Goal: Information Seeking & Learning: Learn about a topic

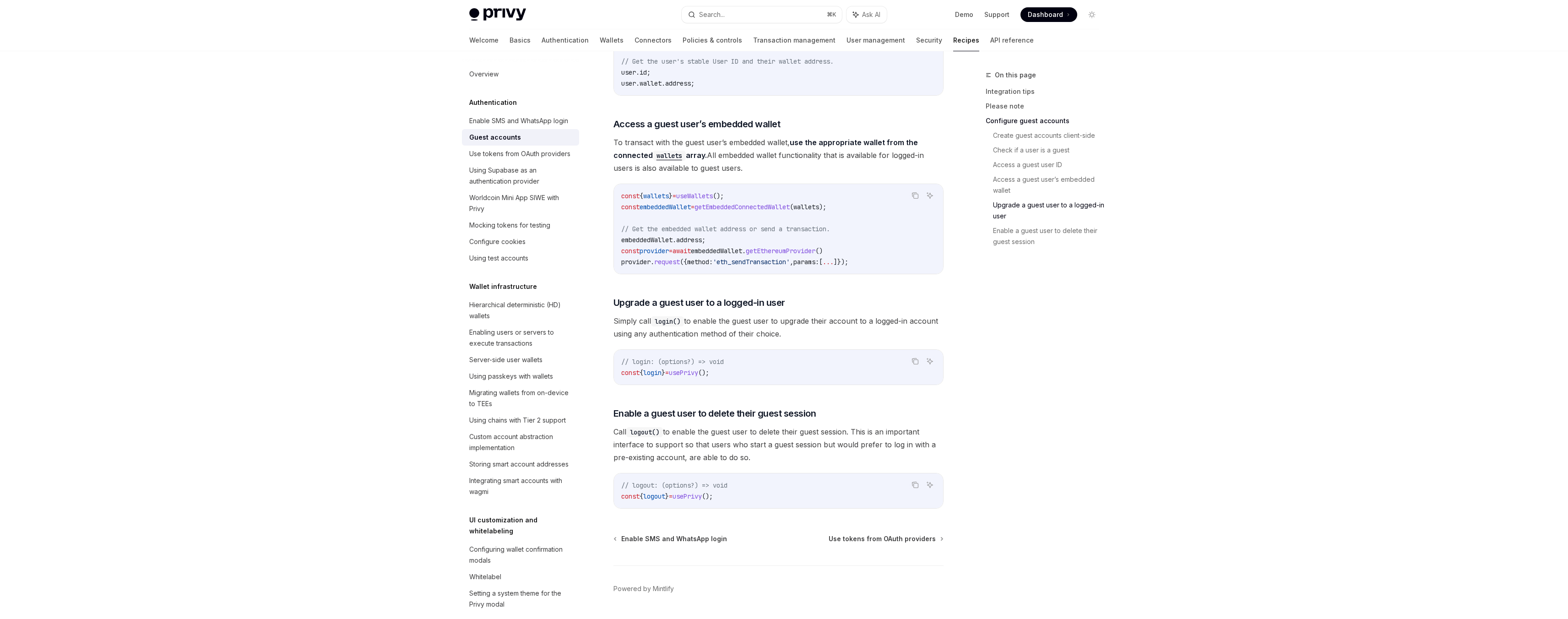
scroll to position [1157, 0]
type textarea "*"
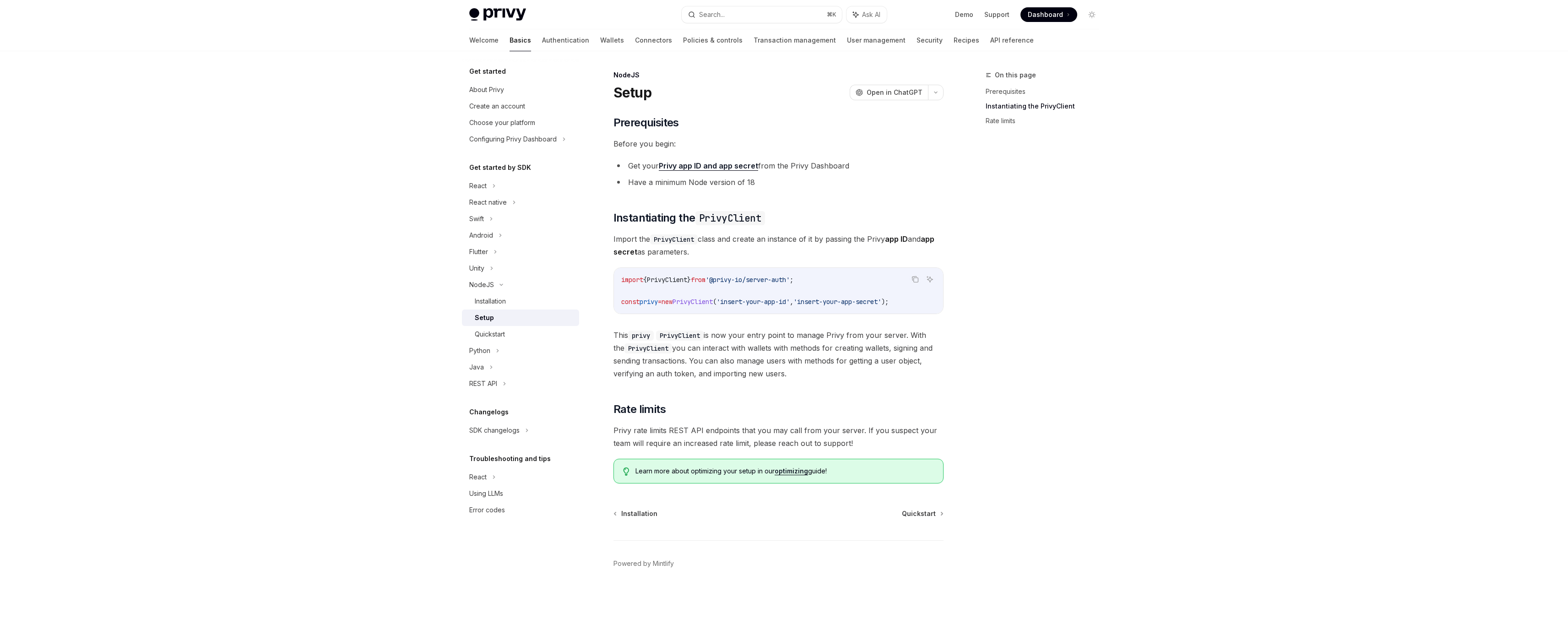
scroll to position [1, 0]
drag, startPoint x: 877, startPoint y: 302, endPoint x: 916, endPoint y: 300, distance: 39.1
click at [888, 300] on span "const privy = new PrivyClient ( 'insert-your-app-id' , 'insert-your-app-secret'…" at bounding box center [755, 301] width 268 height 8
click at [888, 300] on span ");" at bounding box center [885, 301] width 8 height 8
drag, startPoint x: 733, startPoint y: 351, endPoint x: 802, endPoint y: 367, distance: 70.8
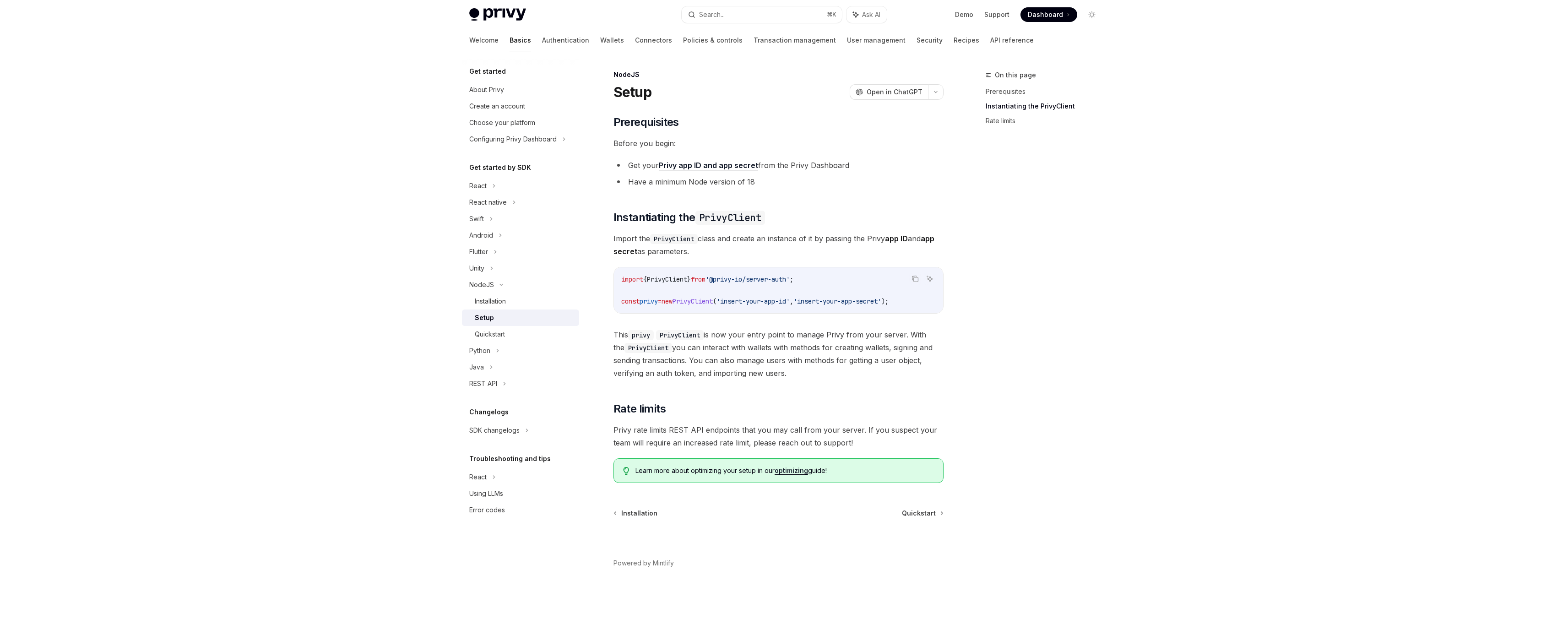
click at [802, 367] on span "This privy PrivyClient is now your entry point to manage Privy from your server…" at bounding box center [778, 353] width 330 height 51
click at [1049, 297] on div "On this page Prerequisites Instantiating the PrivyClient Rate limits" at bounding box center [1037, 344] width 139 height 549
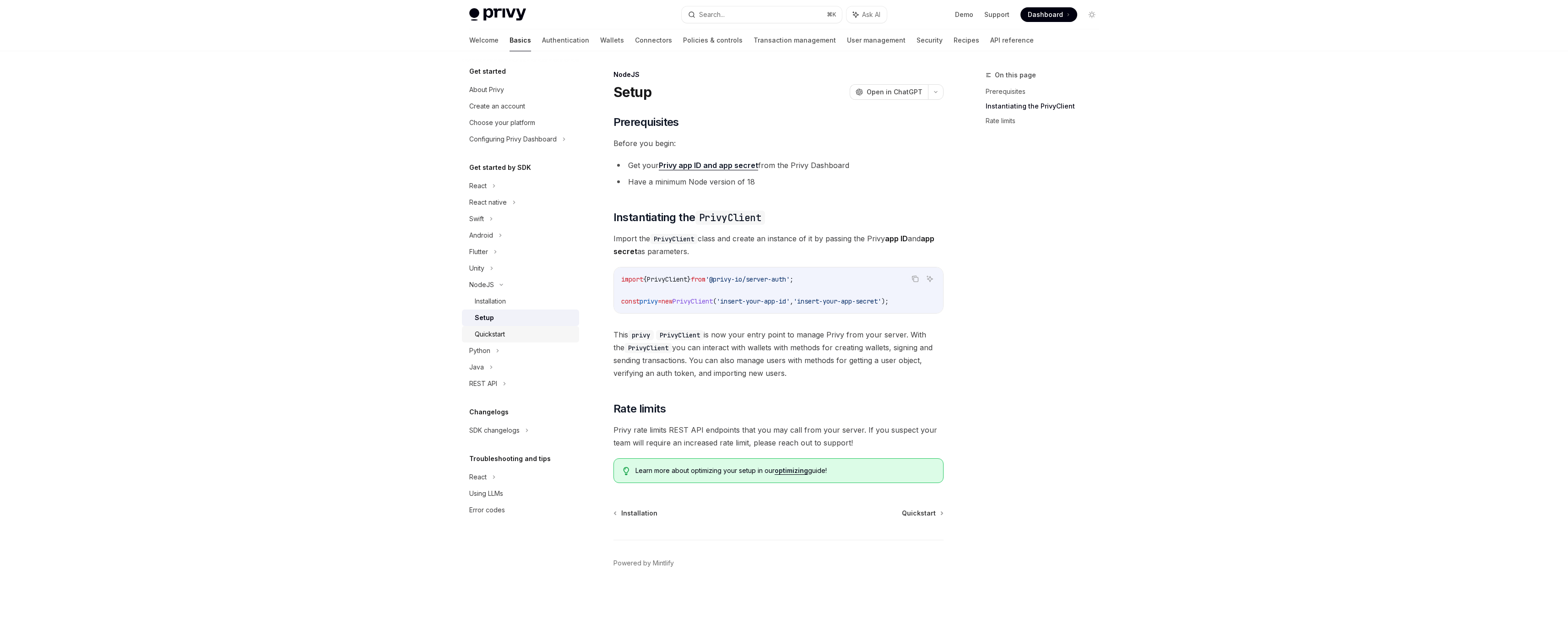
click at [484, 337] on div "Quickstart" at bounding box center [490, 334] width 30 height 11
type textarea "*"
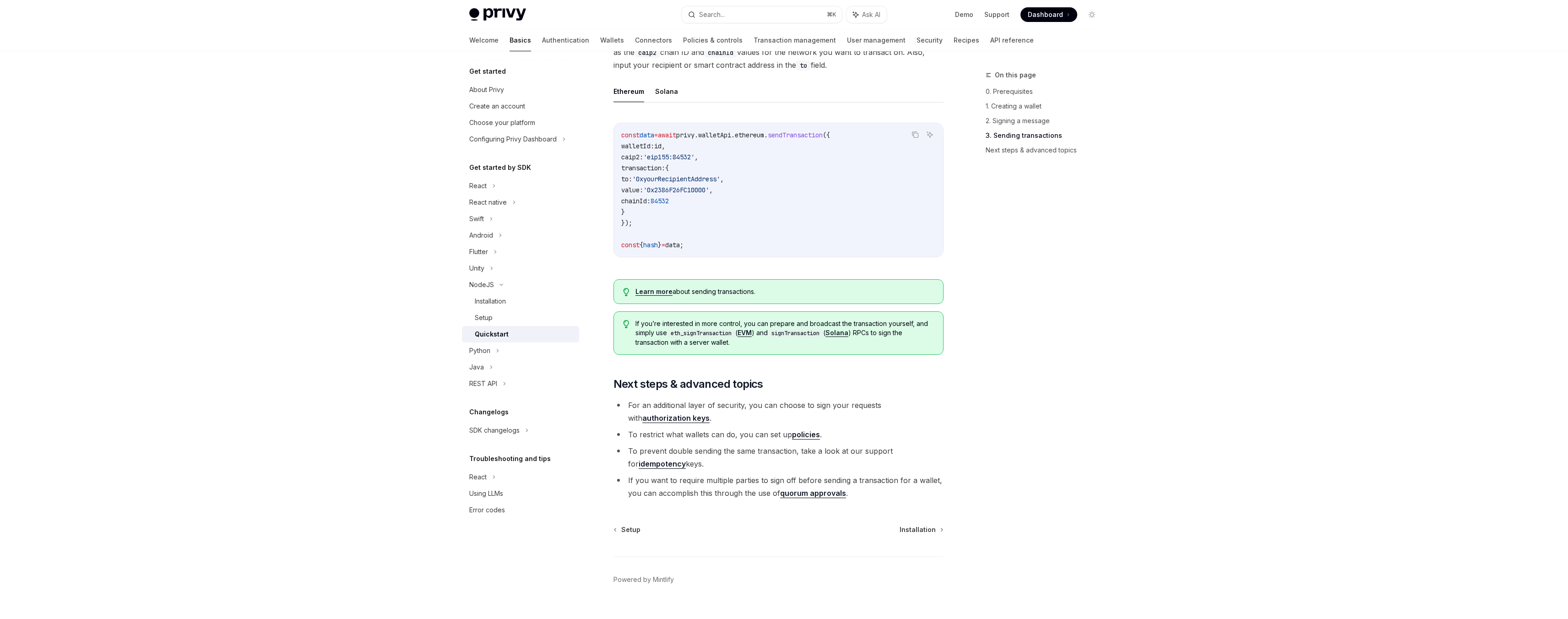
scroll to position [753, 0]
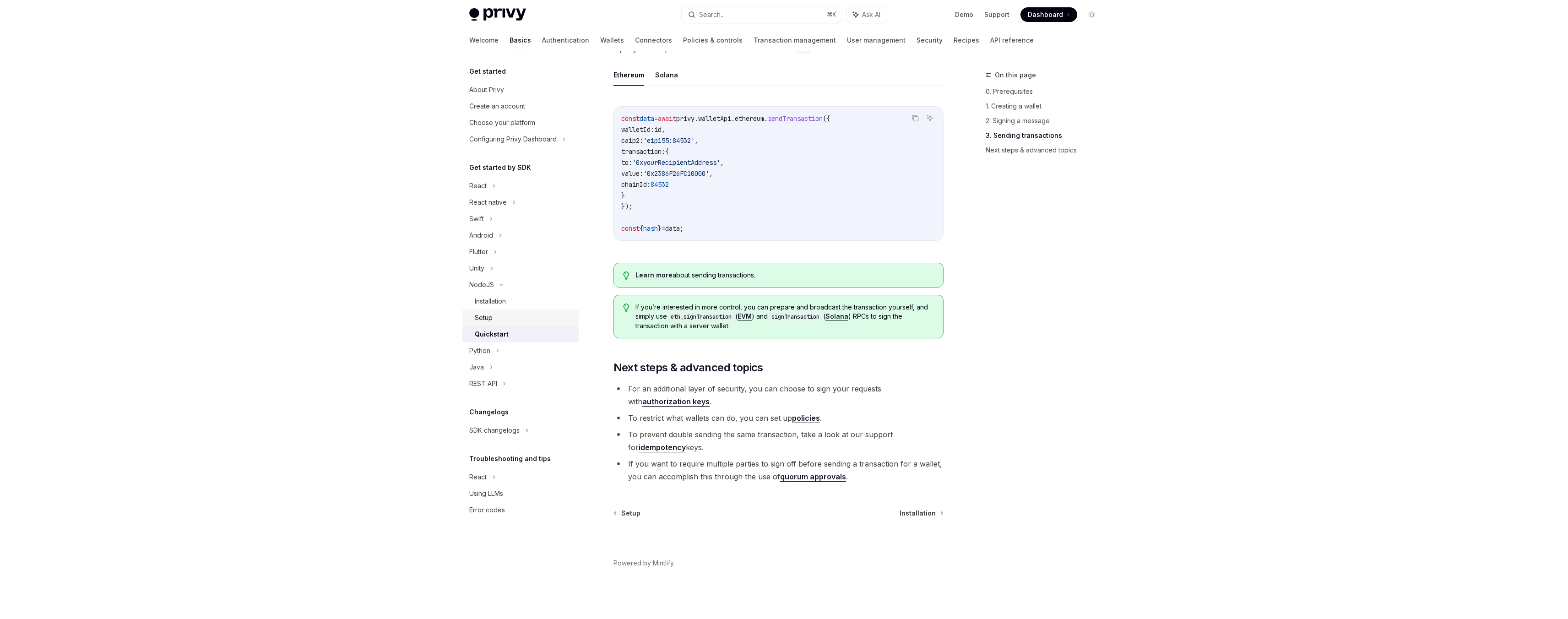
click at [505, 316] on div "Setup" at bounding box center [524, 317] width 99 height 11
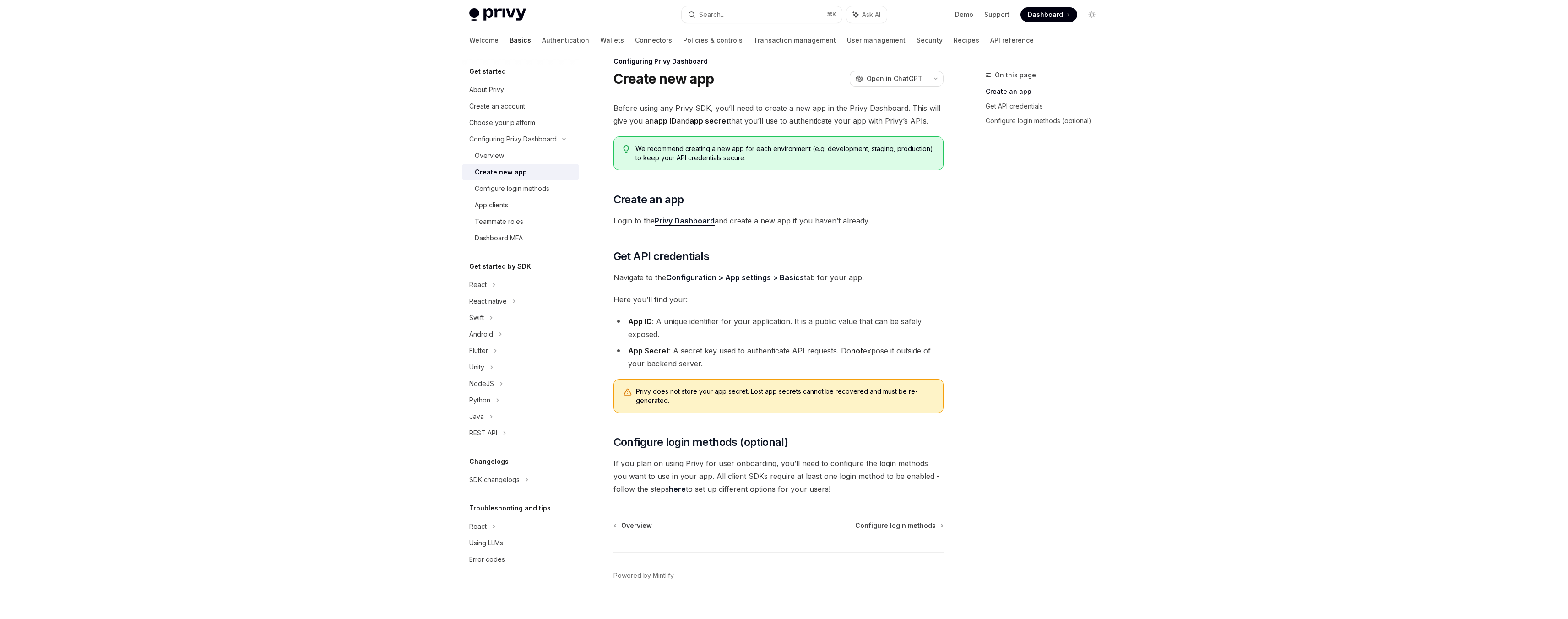
scroll to position [26, 0]
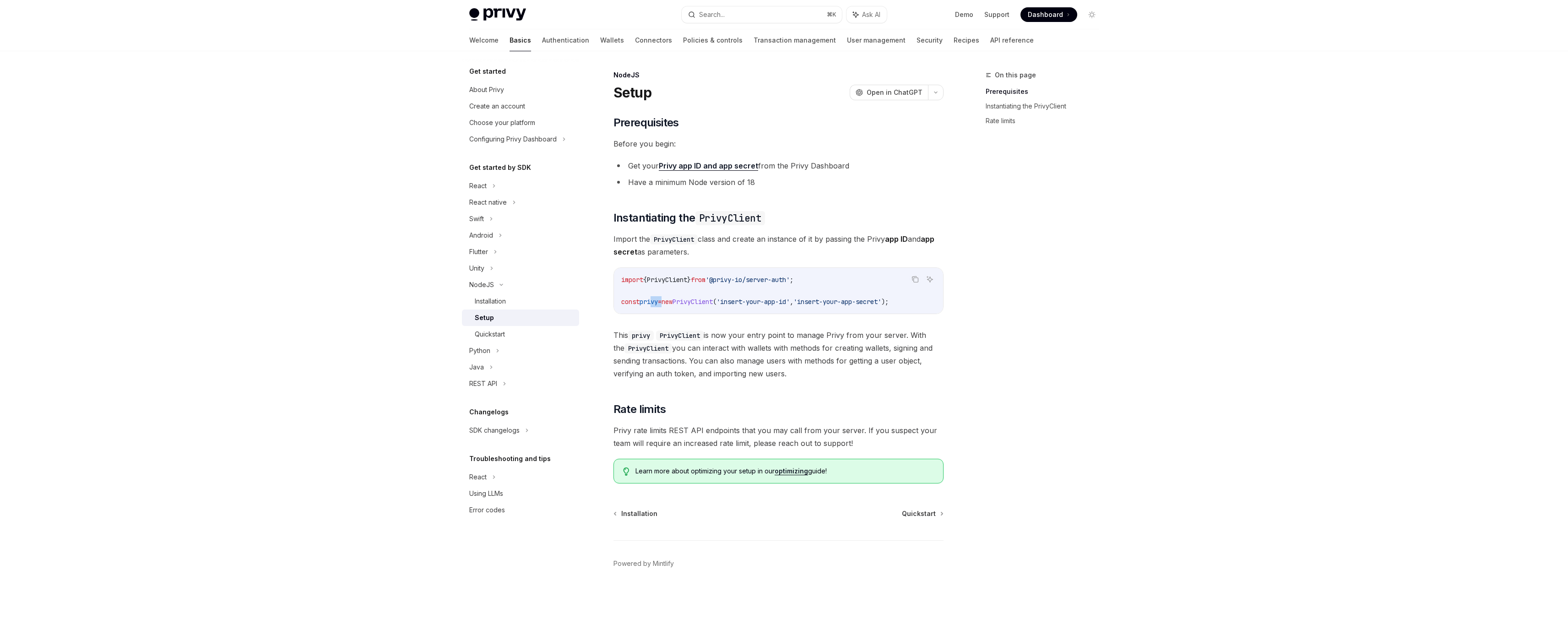
drag, startPoint x: 654, startPoint y: 304, endPoint x: 762, endPoint y: 302, distance: 108.0
click at [715, 303] on span "const privy = new PrivyClient ( 'insert-your-app-id' , 'insert-your-app-secret'…" at bounding box center [755, 302] width 268 height 8
click at [763, 302] on span "'insert-your-app-id'" at bounding box center [753, 302] width 73 height 8
click at [643, 305] on span "privy" at bounding box center [649, 302] width 18 height 8
click at [643, 304] on span "privy" at bounding box center [649, 302] width 18 height 8
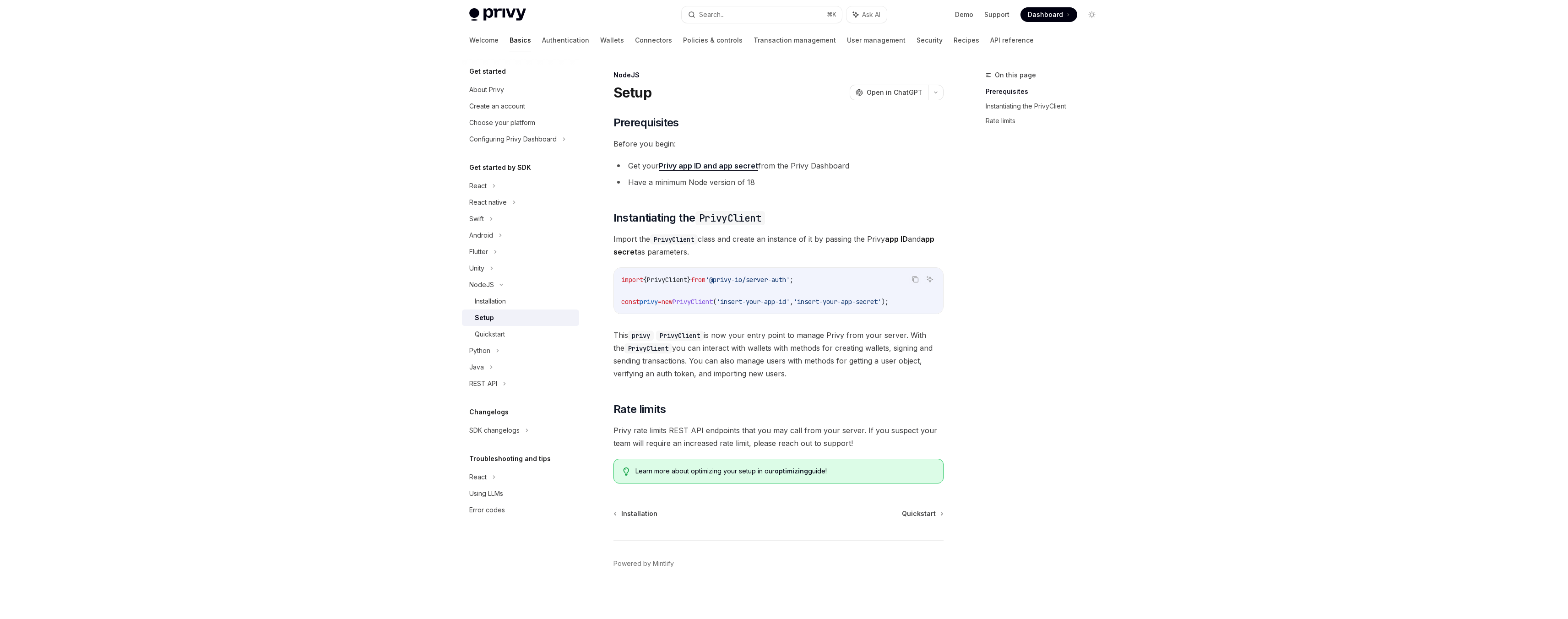
click at [780, 294] on code "import { PrivyClient } from '@privy-io/server-auth' ; const privy = new PrivyCl…" at bounding box center [779, 290] width 315 height 33
click at [542, 42] on link "Authentication" at bounding box center [565, 40] width 47 height 22
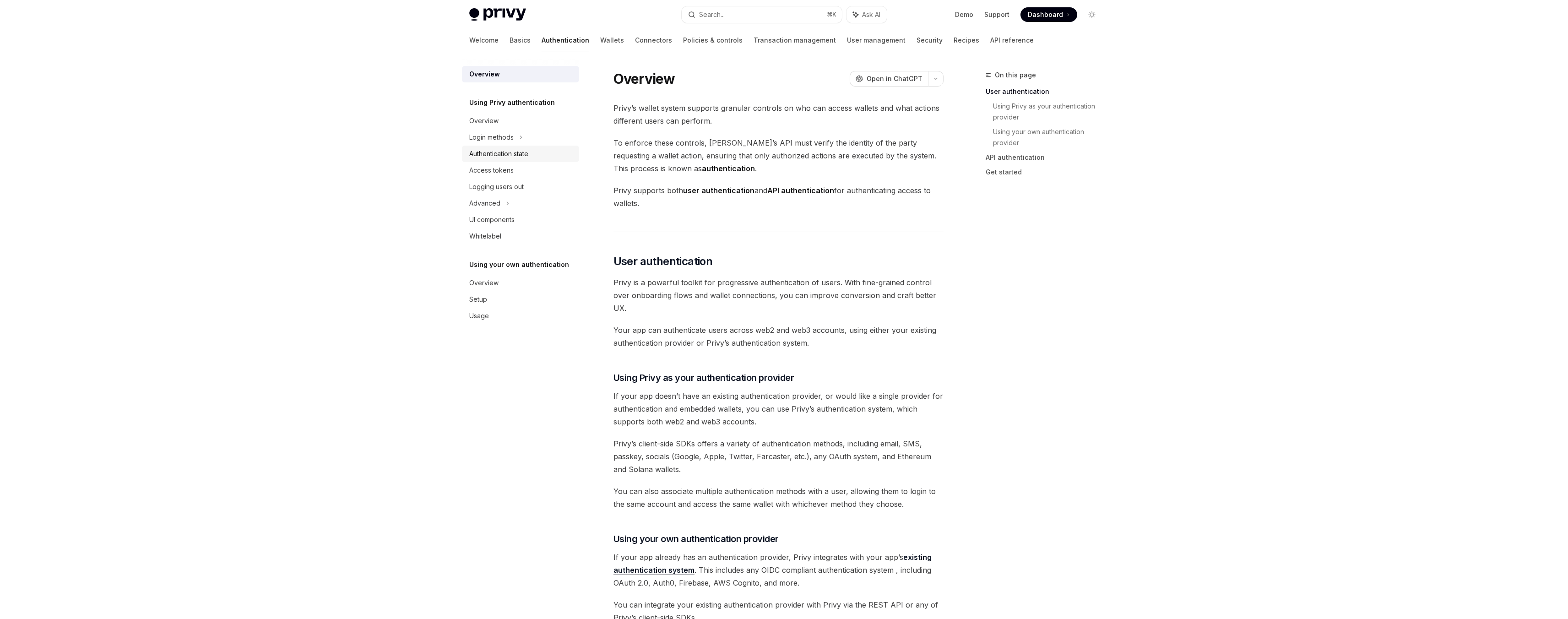
click at [526, 155] on div "Authentication state" at bounding box center [498, 153] width 59 height 11
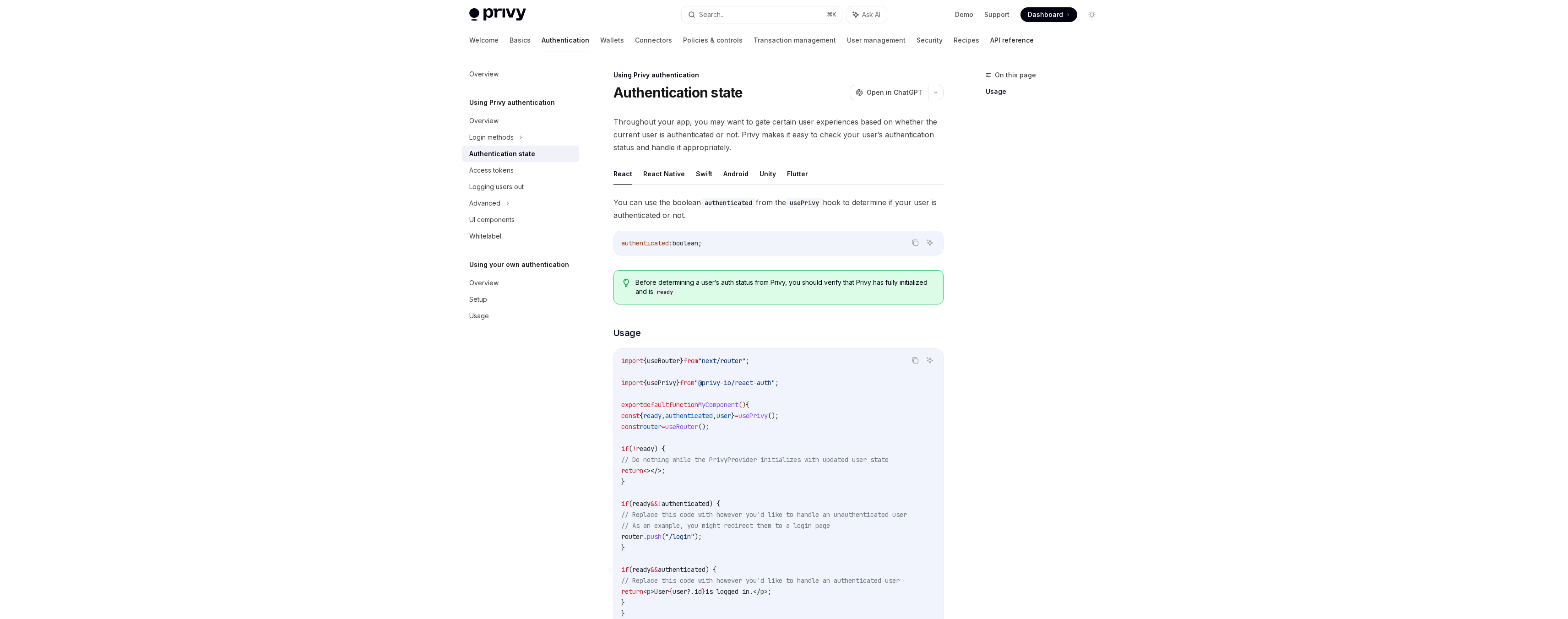
click at [990, 44] on link "API reference" at bounding box center [1012, 40] width 44 height 22
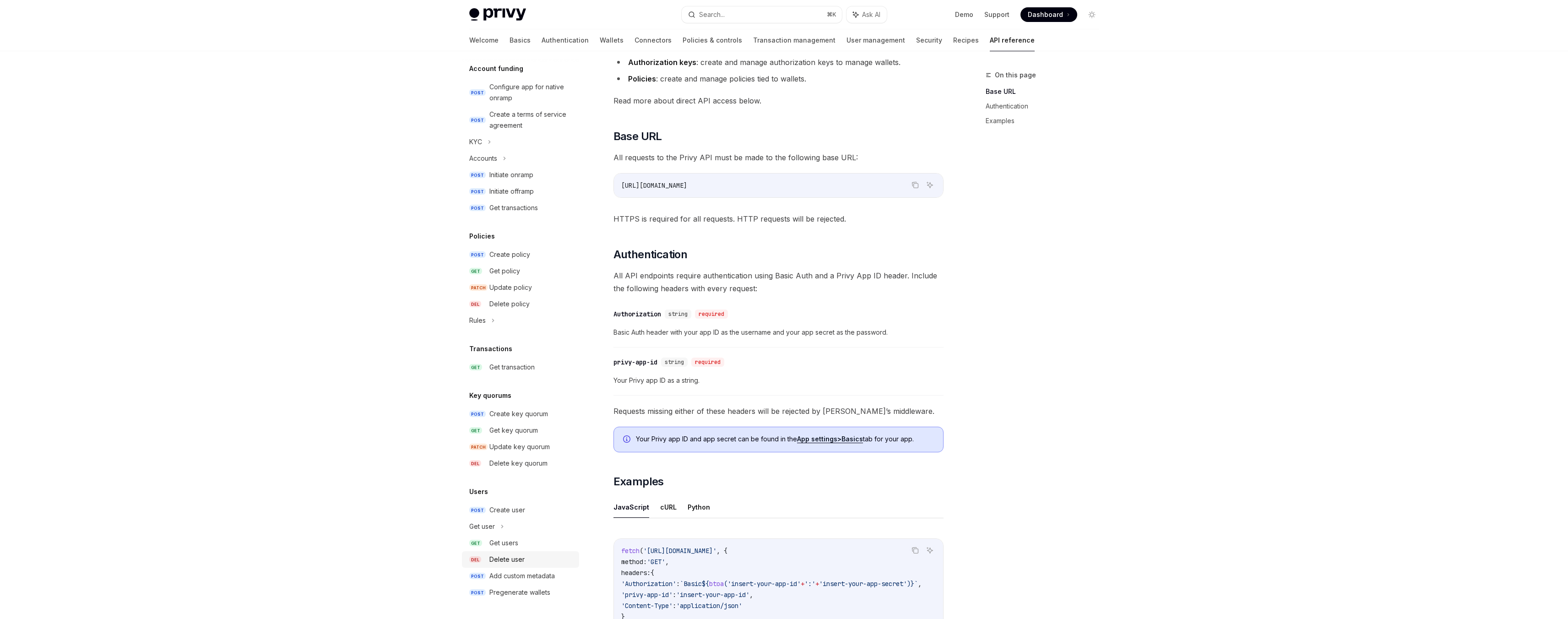
scroll to position [164, 0]
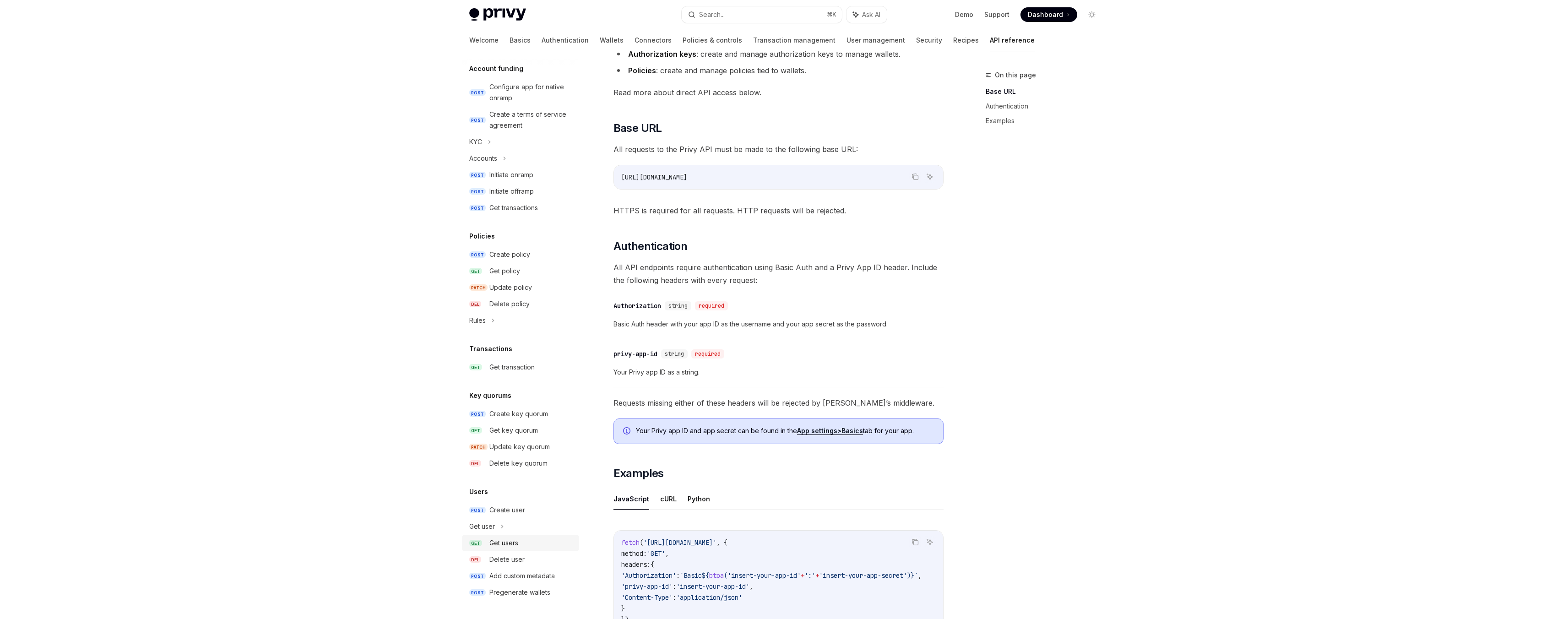
click at [525, 538] on div "Get users" at bounding box center [531, 543] width 84 height 11
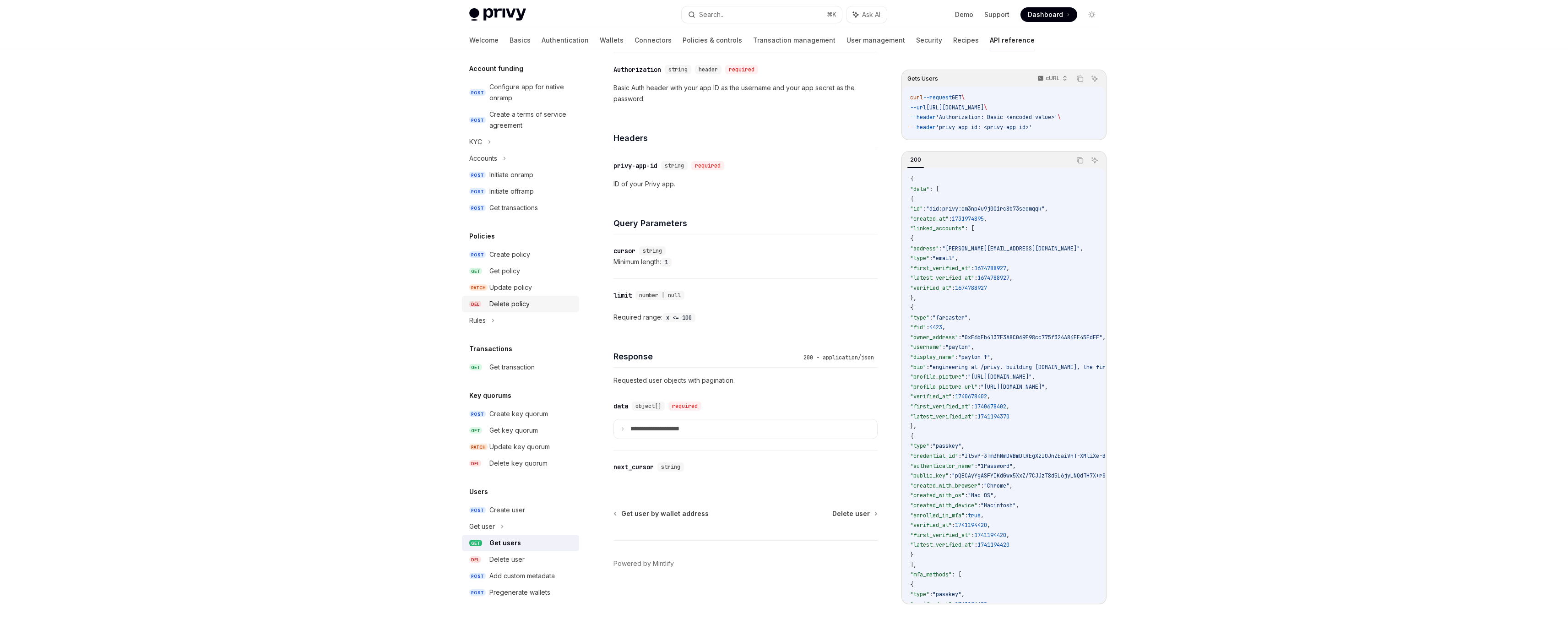
scroll to position [148, 0]
click at [847, 48] on link "User management" at bounding box center [876, 40] width 59 height 22
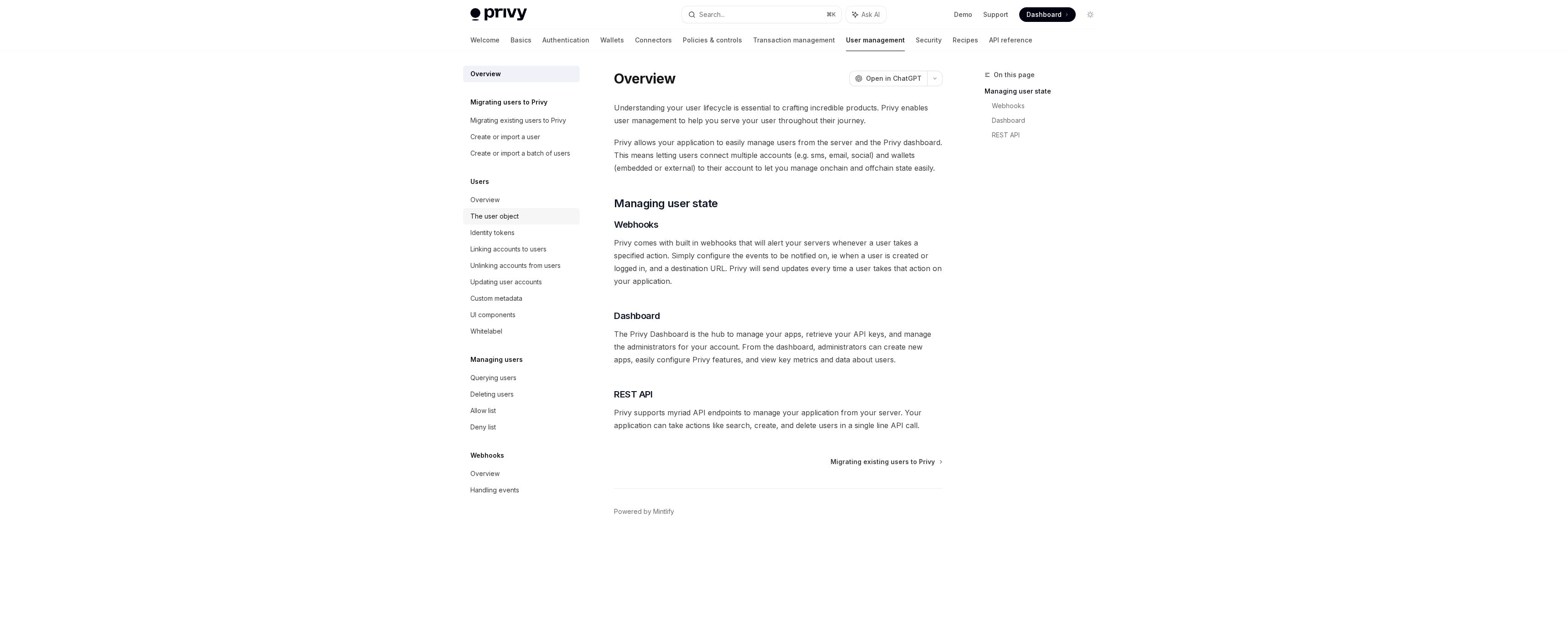
click at [525, 217] on div "The user object" at bounding box center [522, 216] width 104 height 11
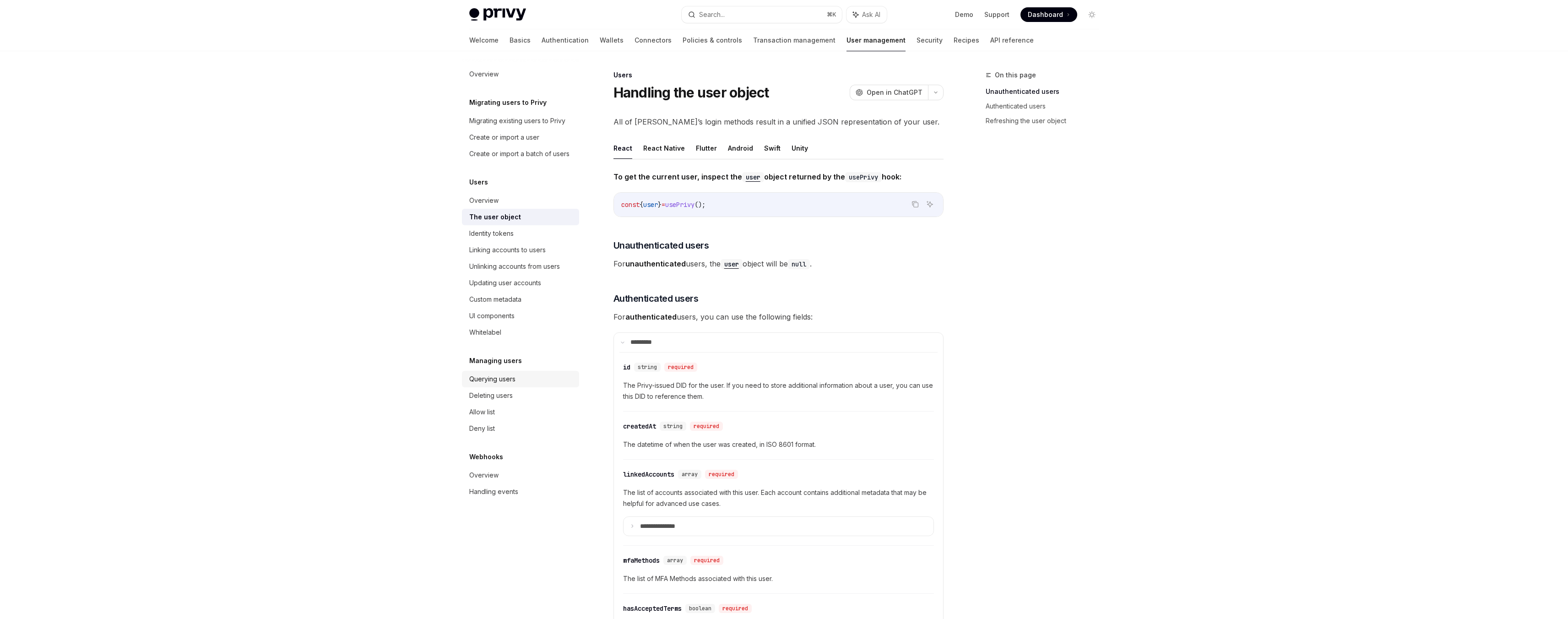
click at [530, 373] on div "Querying users" at bounding box center [521, 378] width 104 height 11
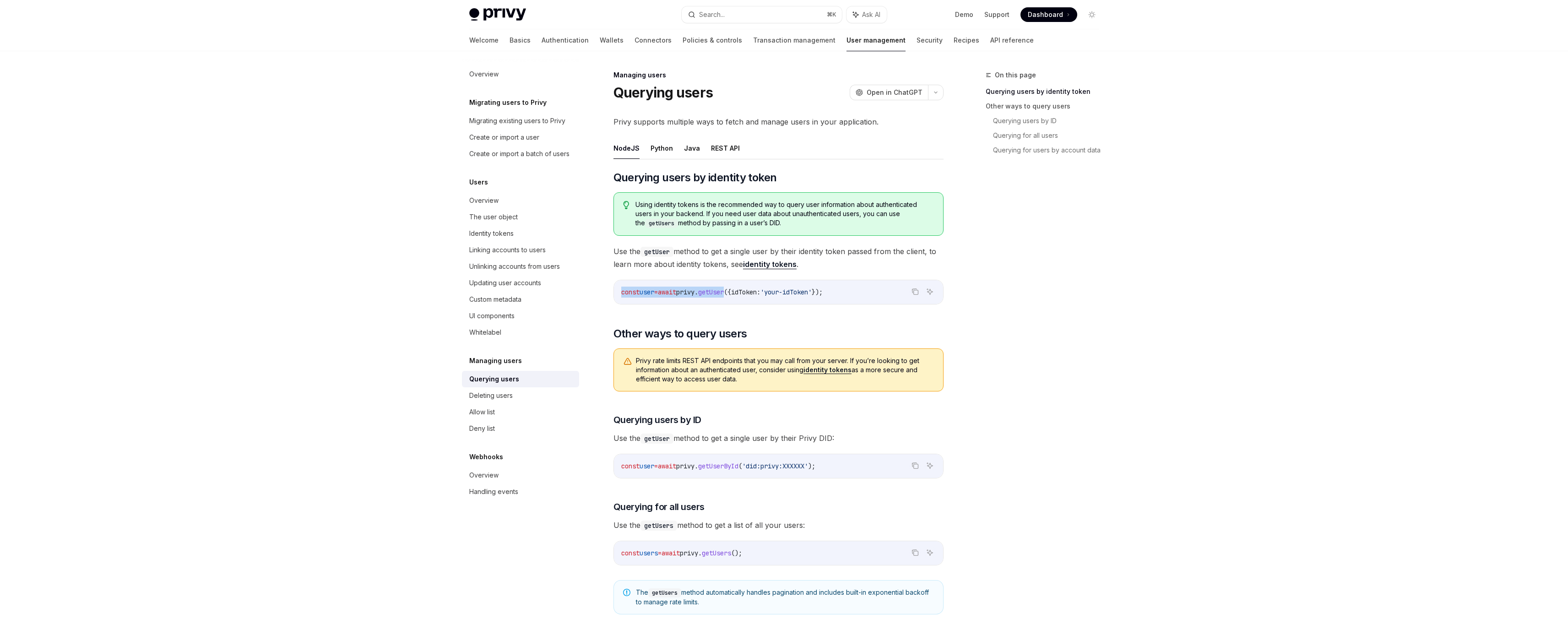
drag, startPoint x: 743, startPoint y: 292, endPoint x: 607, endPoint y: 292, distance: 136.0
click at [607, 292] on div "Managing users Querying users OpenAI Open in ChatGPT OpenAI Open in ChatGPT Pri…" at bounding box center [692, 566] width 506 height 994
copy span "const user = await privy . getUser"
click at [738, 463] on span "getUserById" at bounding box center [718, 466] width 40 height 8
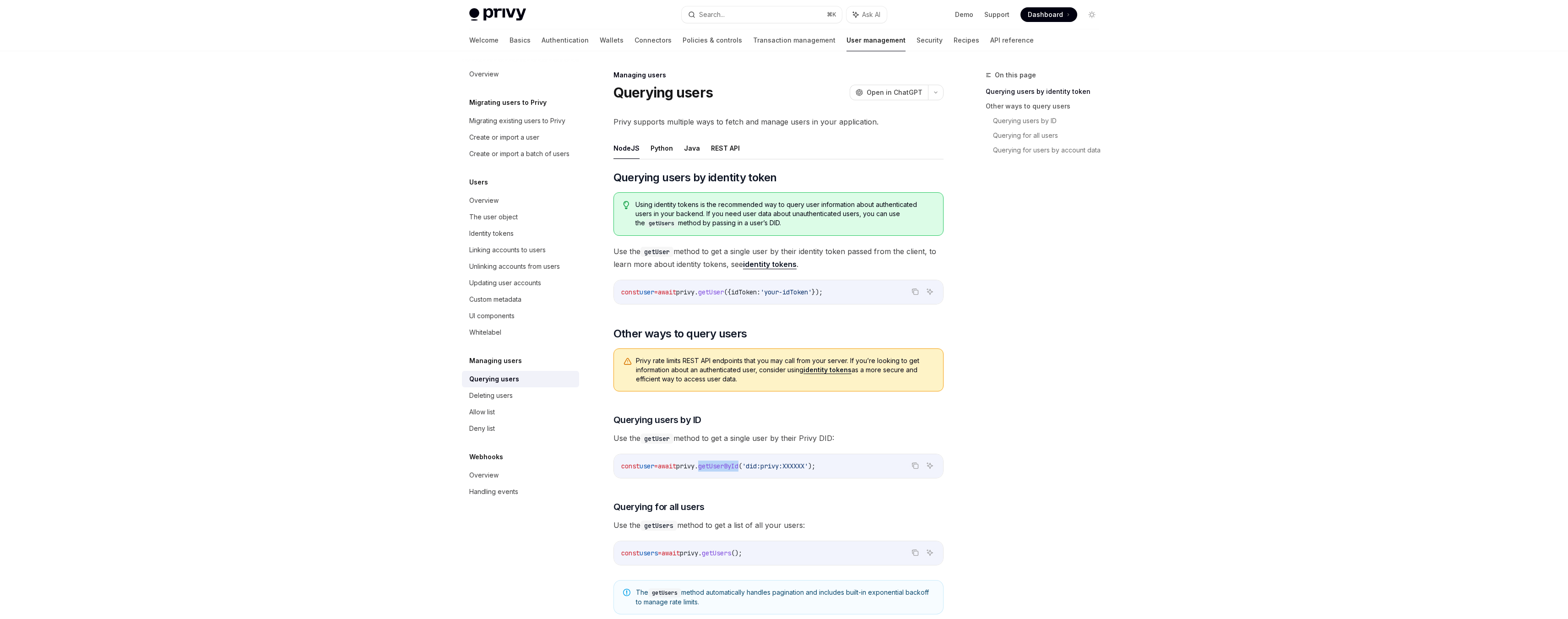
copy span "getUserById"
click at [512, 206] on link "Overview" at bounding box center [521, 200] width 117 height 17
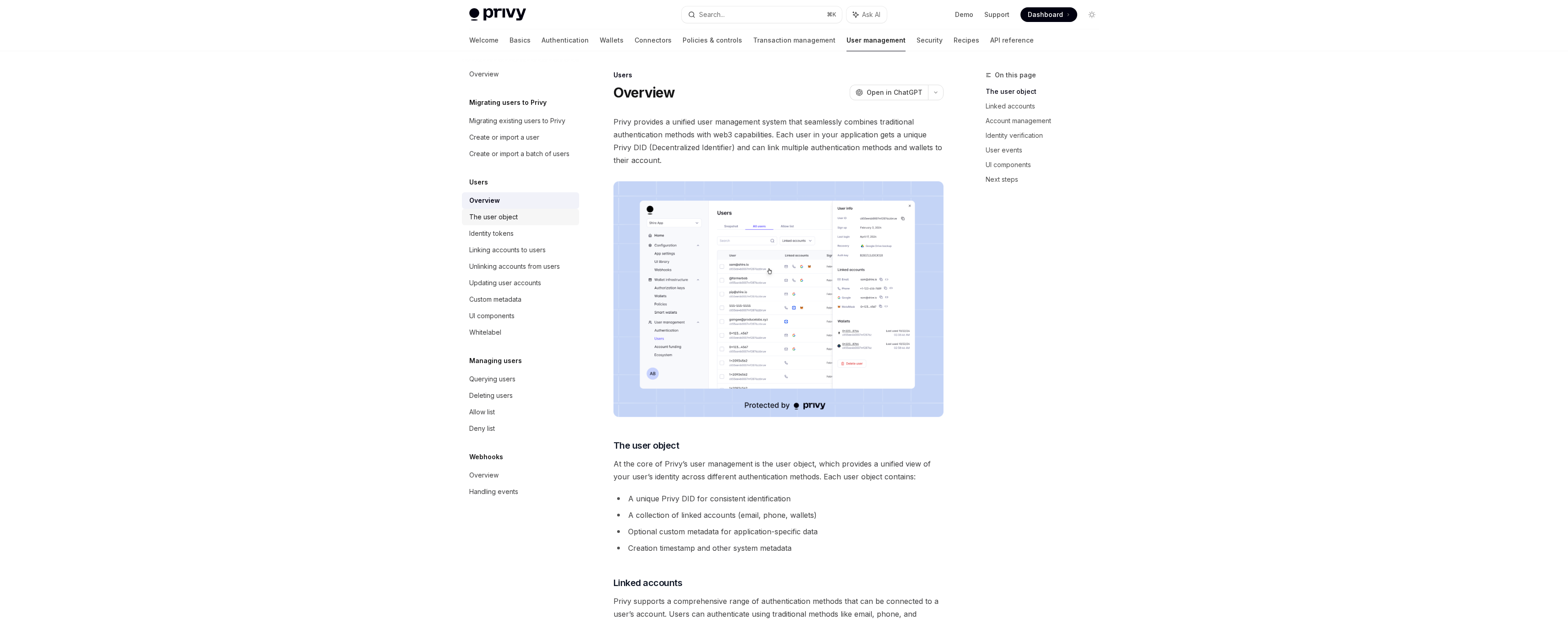
click at [517, 216] on div "The user object" at bounding box center [521, 216] width 104 height 11
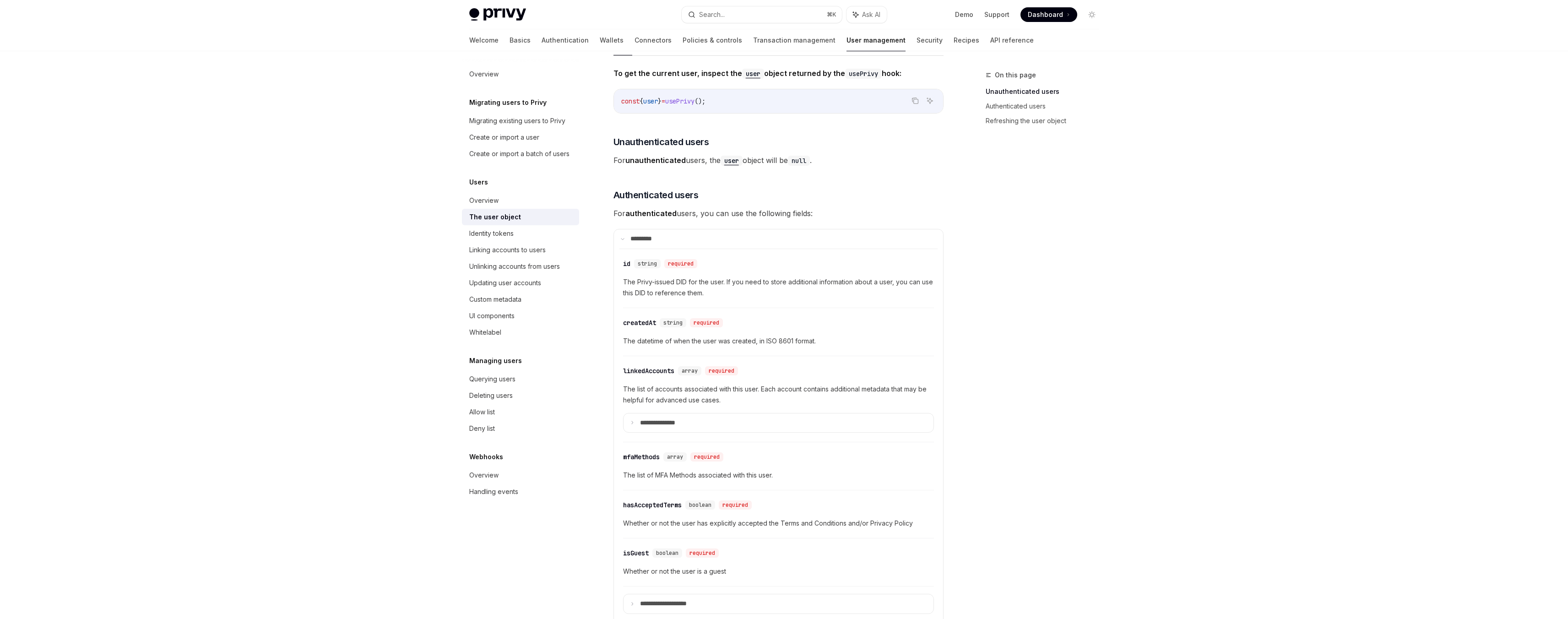
scroll to position [110, 0]
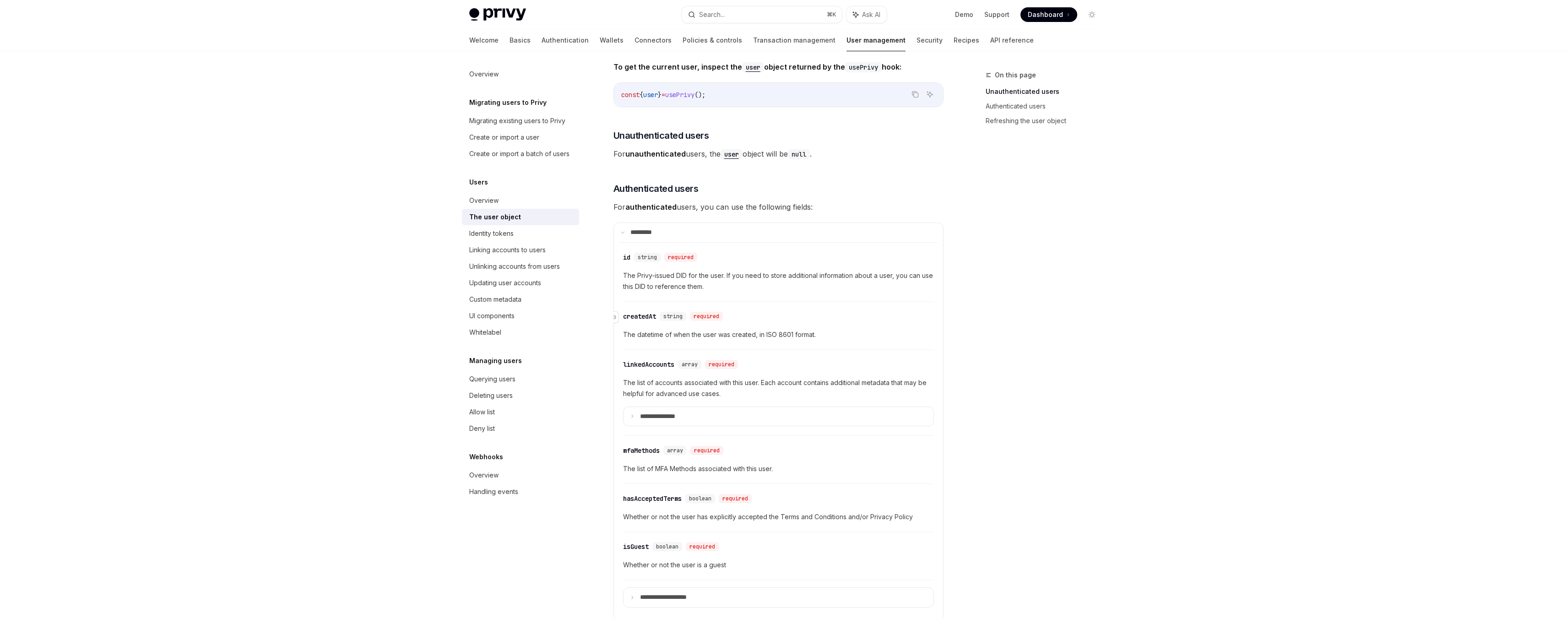
click at [637, 314] on div "createdAt" at bounding box center [639, 316] width 33 height 9
drag, startPoint x: 637, startPoint y: 314, endPoint x: 648, endPoint y: 319, distance: 12.1
click at [637, 314] on div "**********" at bounding box center [778, 431] width 318 height 378
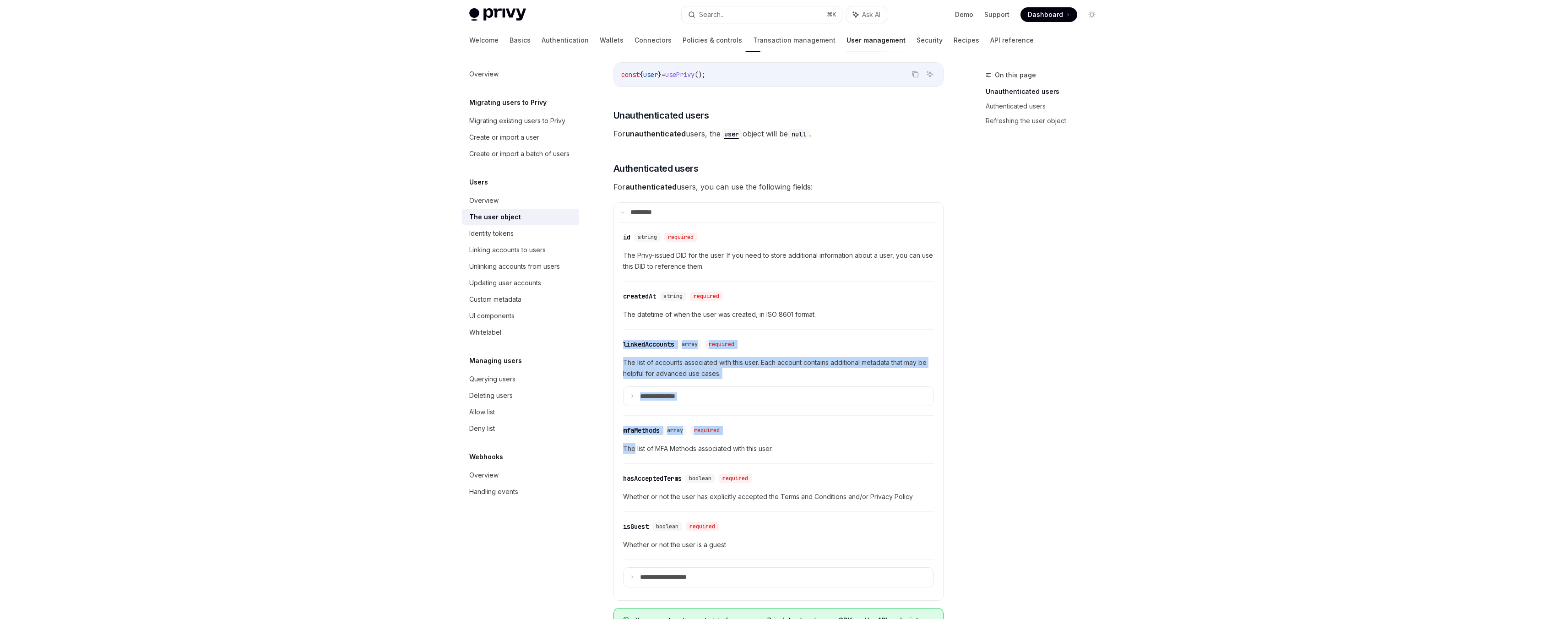
scroll to position [111, 0]
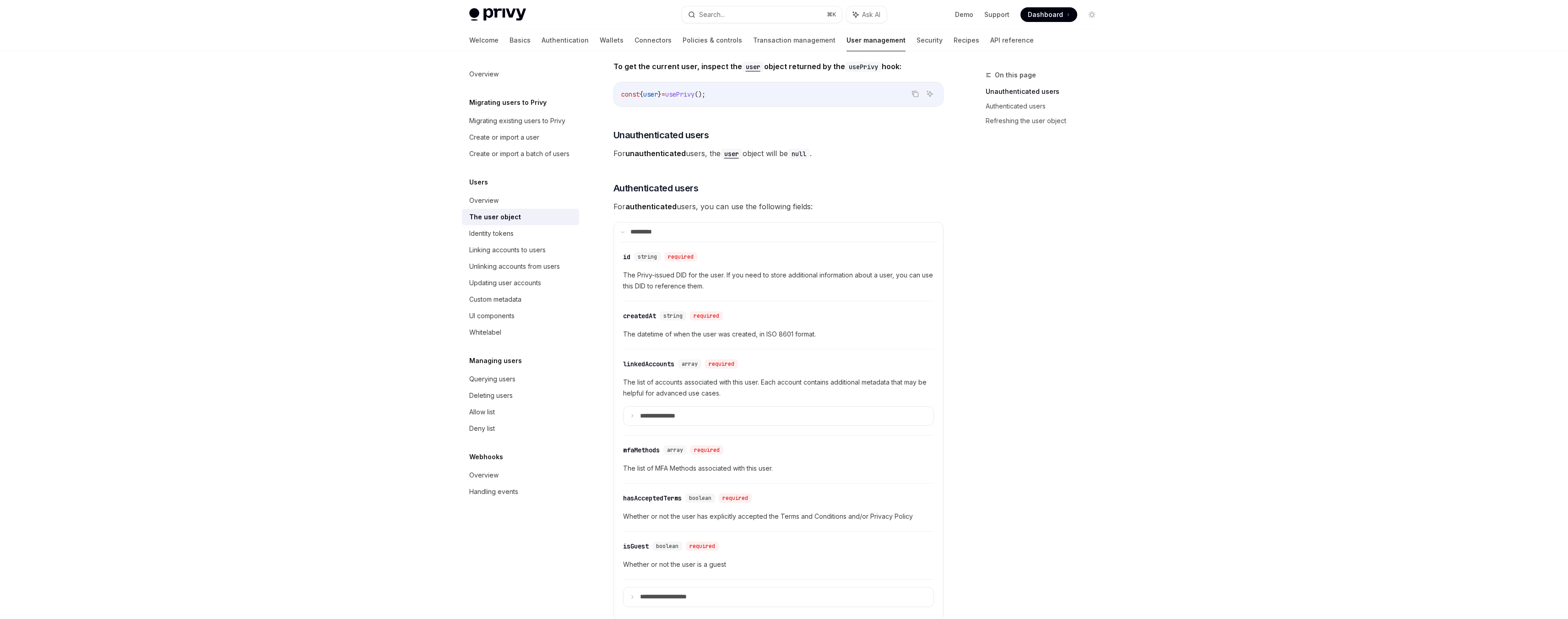
click at [1004, 338] on div "On this page Unauthenticated users Authenticated users Refreshing the user obje…" at bounding box center [1037, 344] width 139 height 549
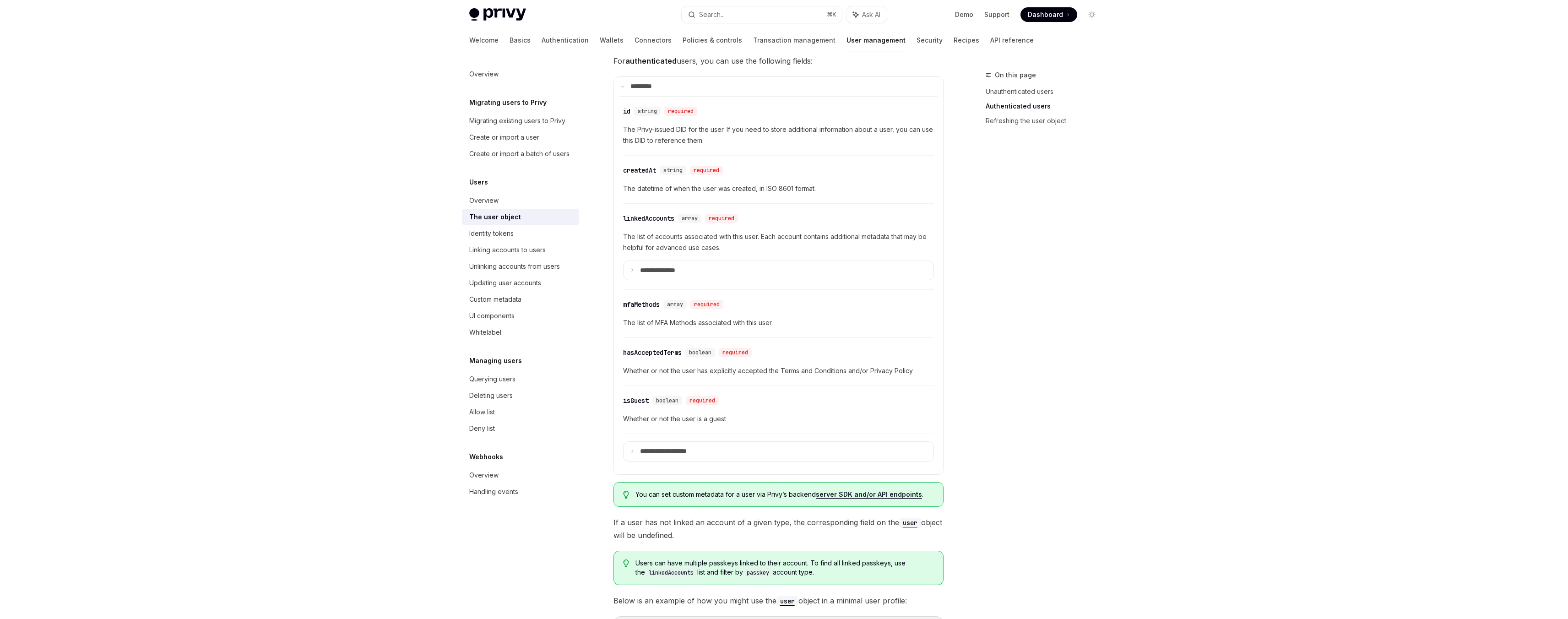
scroll to position [275, 0]
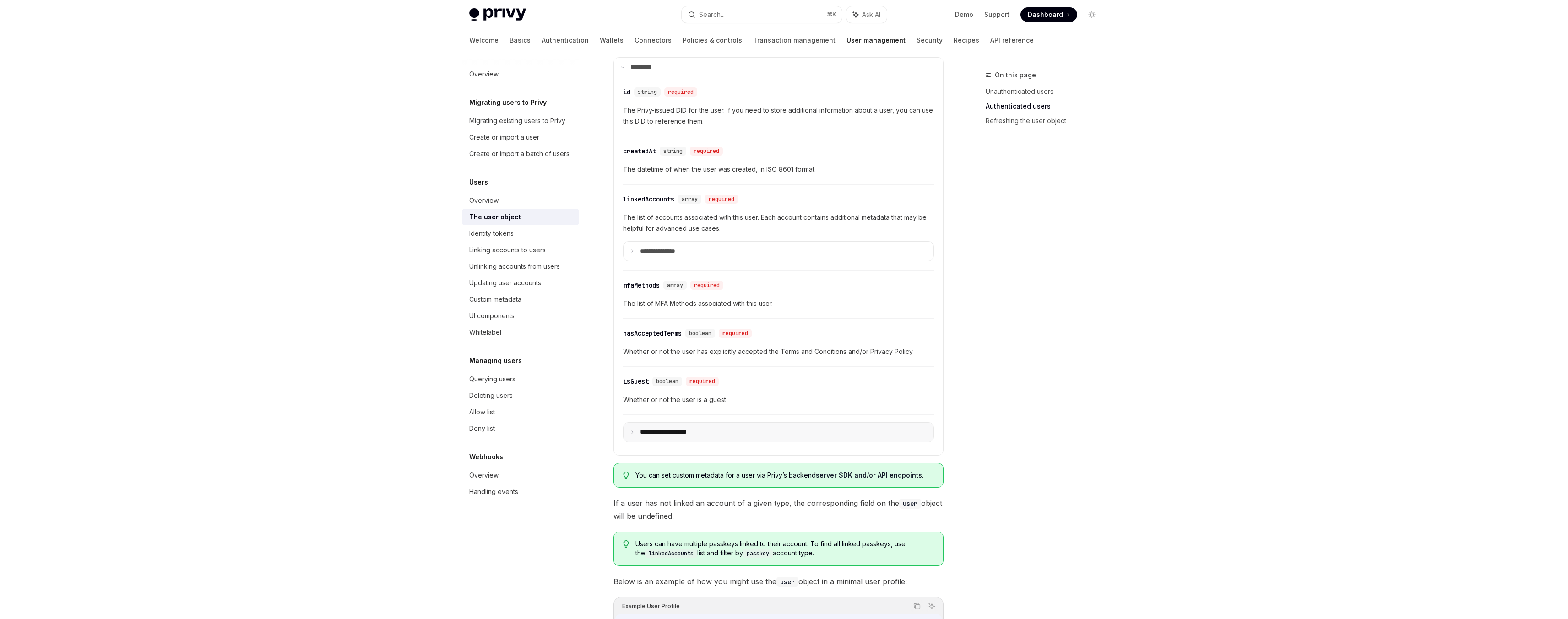
click at [641, 432] on p "**********" at bounding box center [671, 432] width 62 height 8
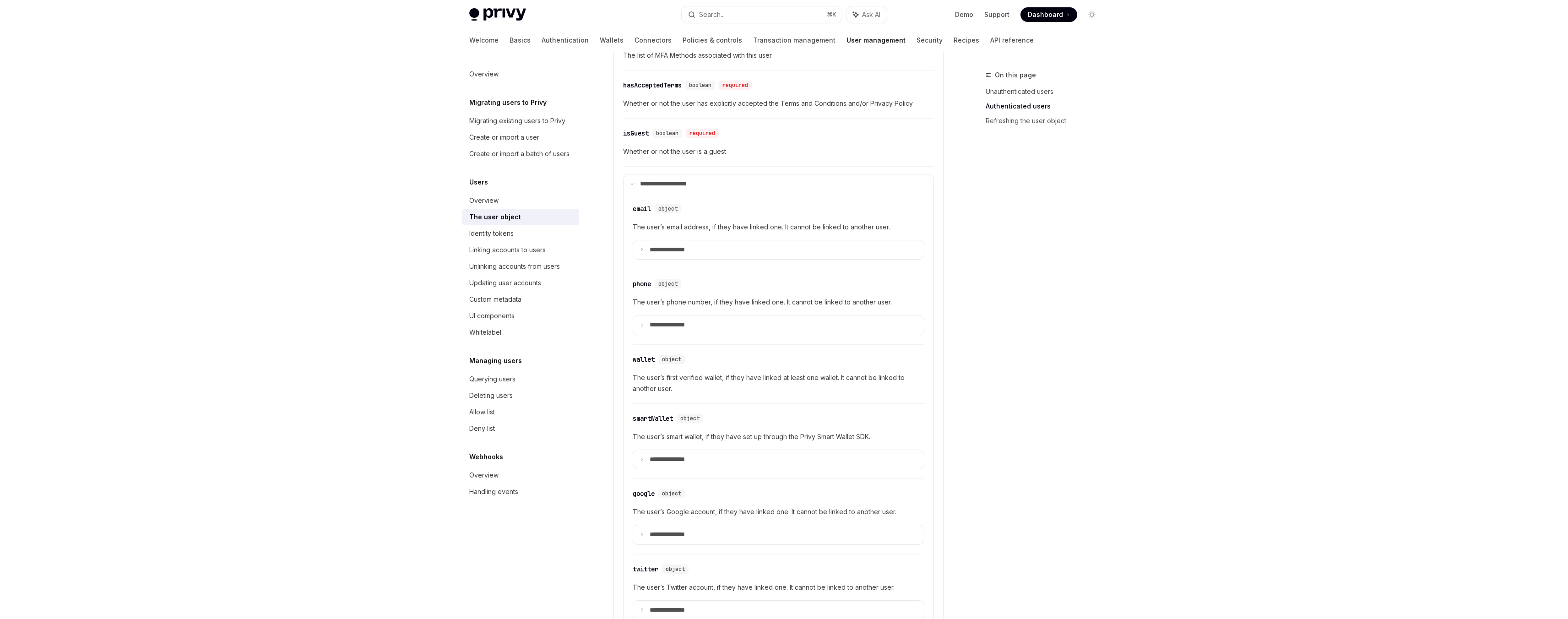
scroll to position [499, 0]
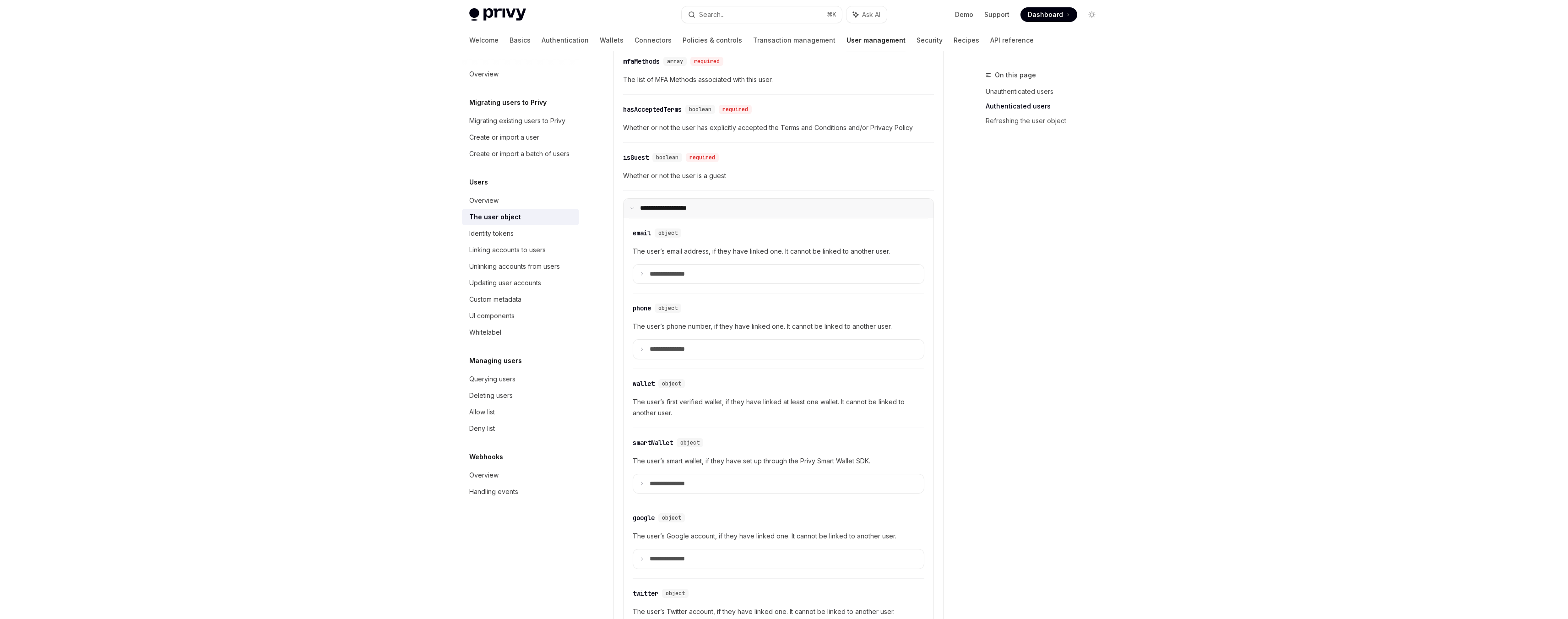
click at [631, 207] on icon at bounding box center [632, 208] width 4 height 4
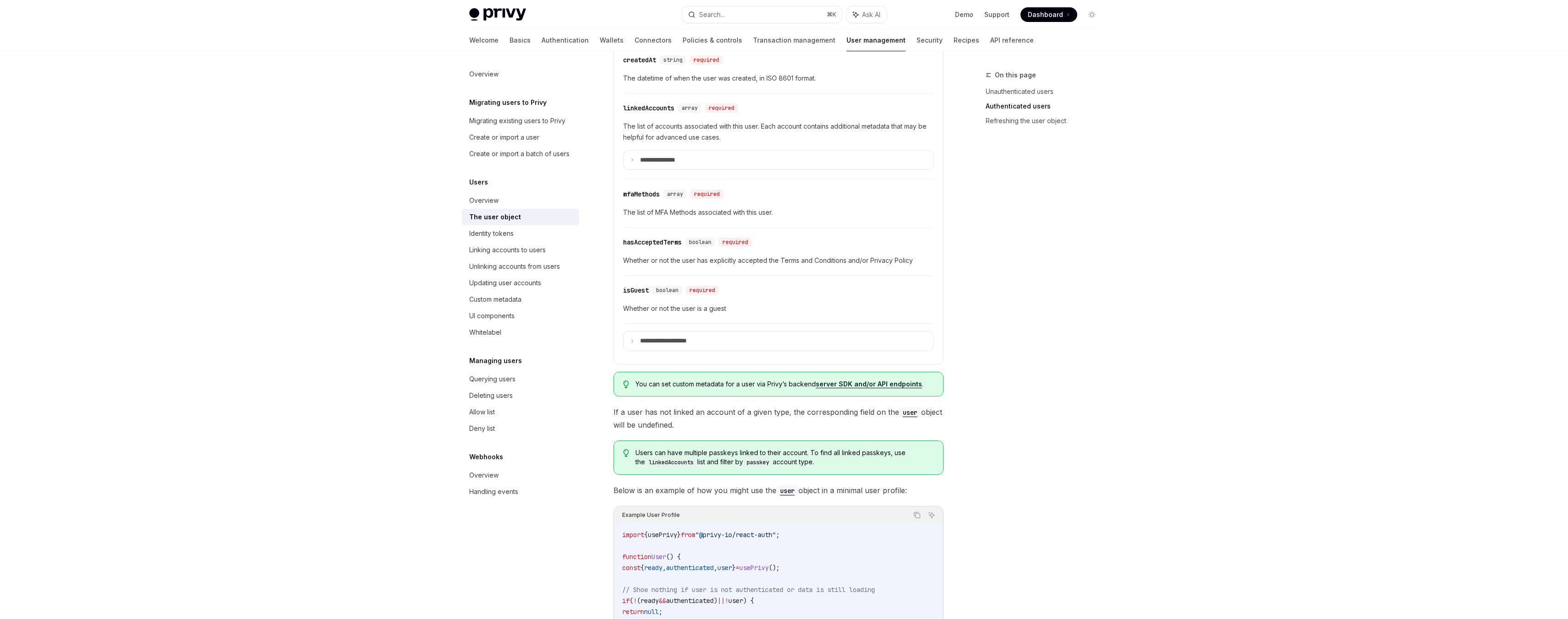
scroll to position [338, 0]
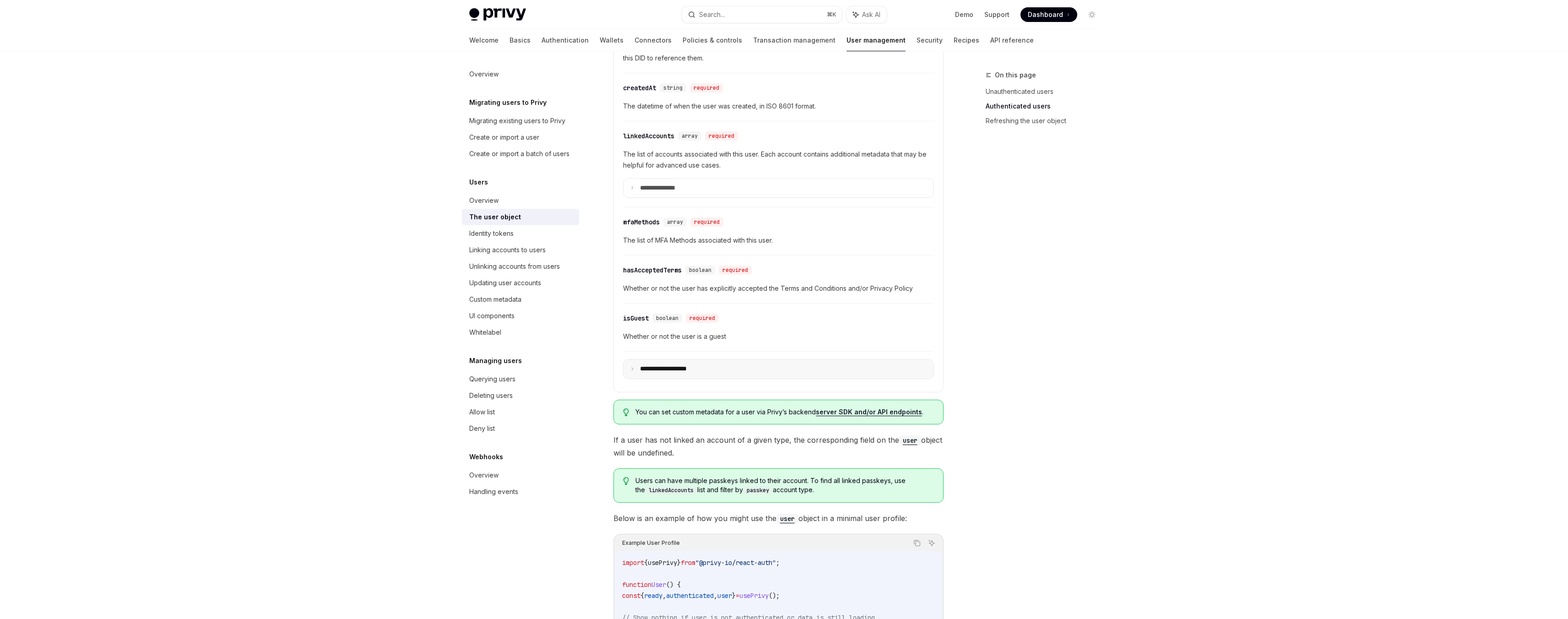
drag, startPoint x: 634, startPoint y: 370, endPoint x: 680, endPoint y: 372, distance: 46.0
click at [634, 370] on summary "**********" at bounding box center [778, 368] width 310 height 19
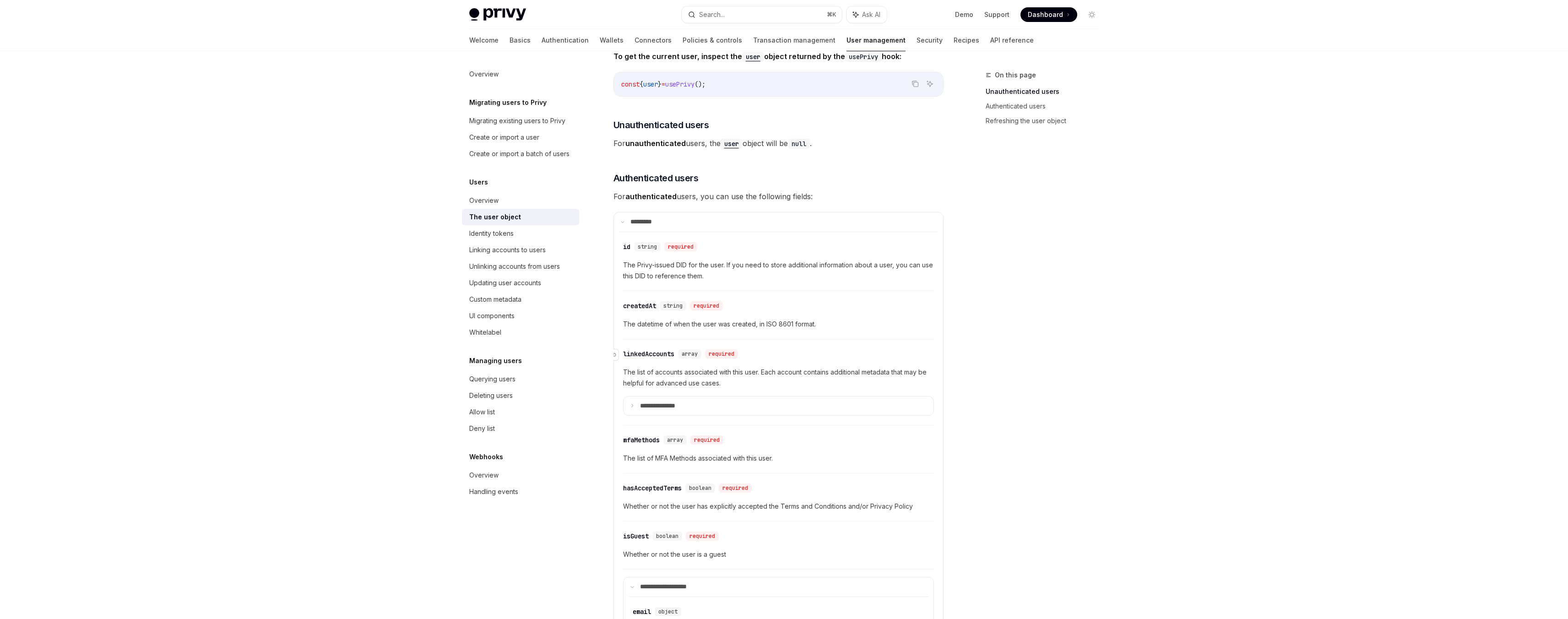
scroll to position [118, 0]
click at [637, 403] on summary "**********" at bounding box center [778, 408] width 310 height 19
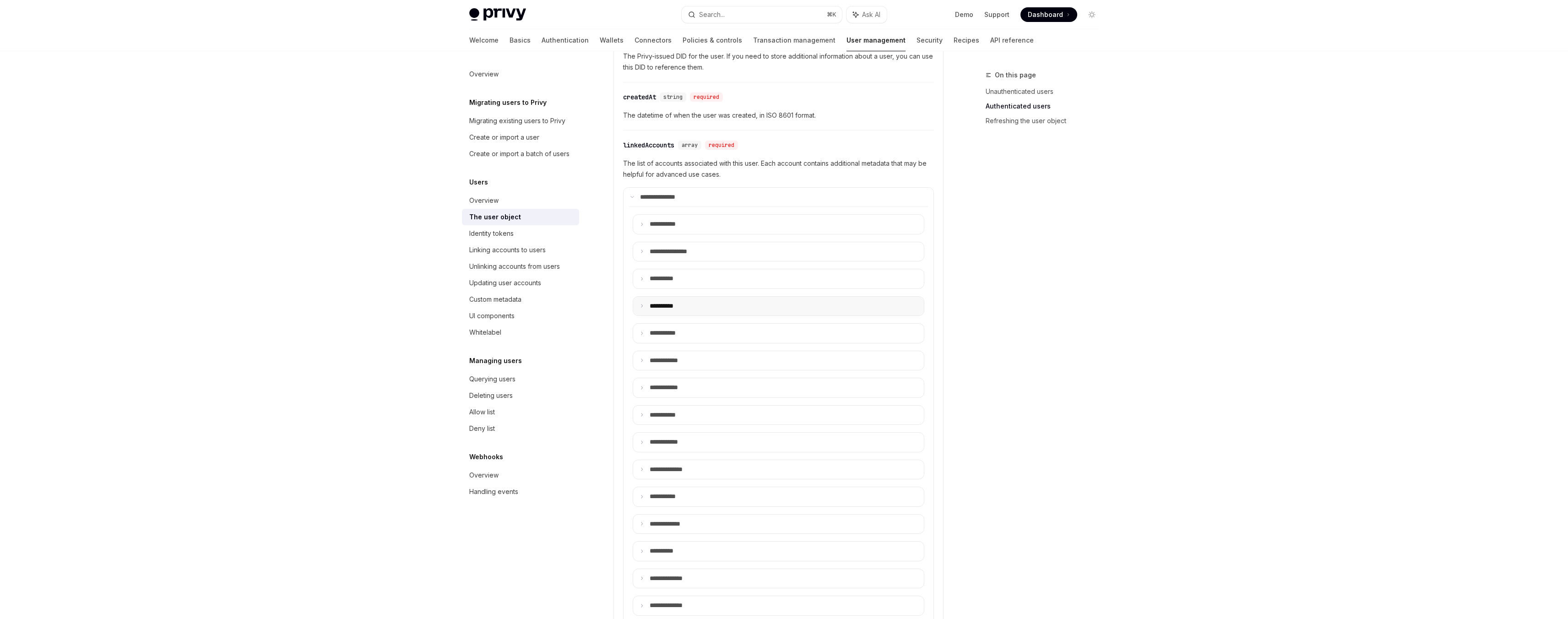
scroll to position [338, 0]
click at [702, 349] on summary "**** *******" at bounding box center [779, 351] width 291 height 19
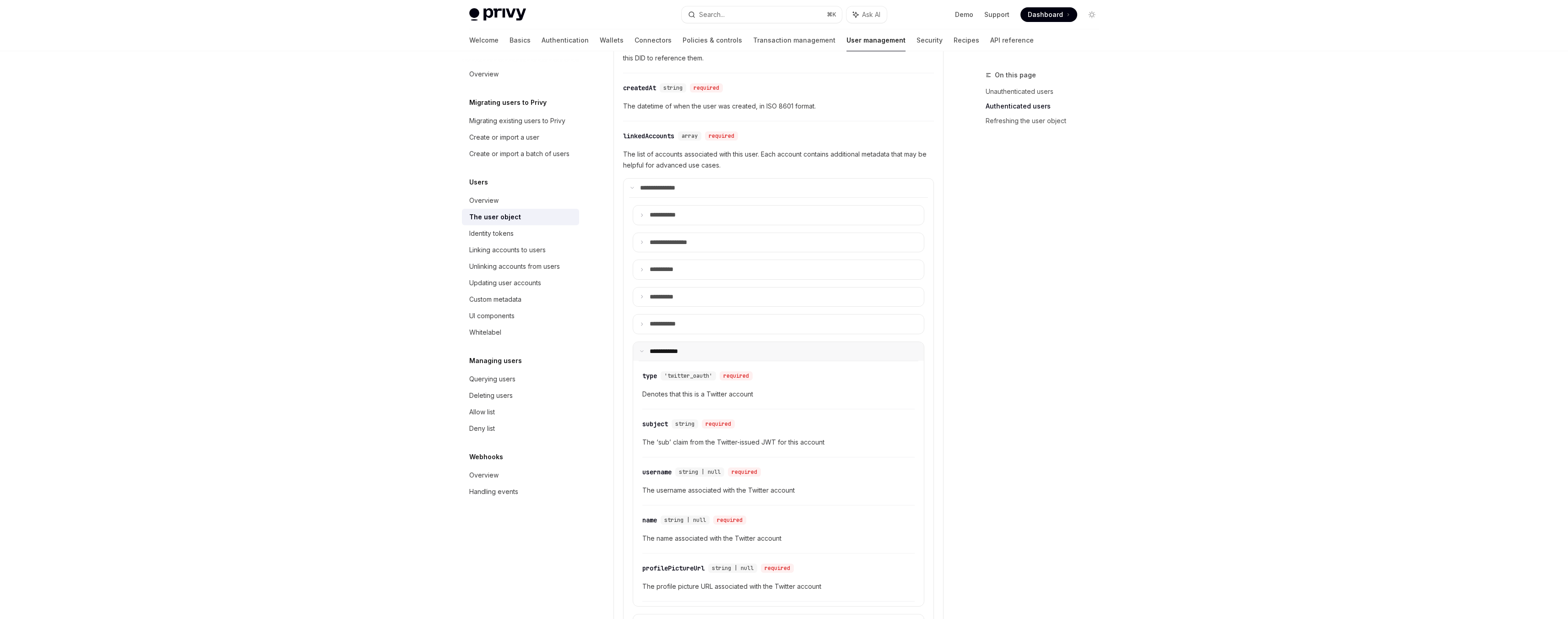
click at [702, 349] on summary "**** *******" at bounding box center [779, 351] width 291 height 19
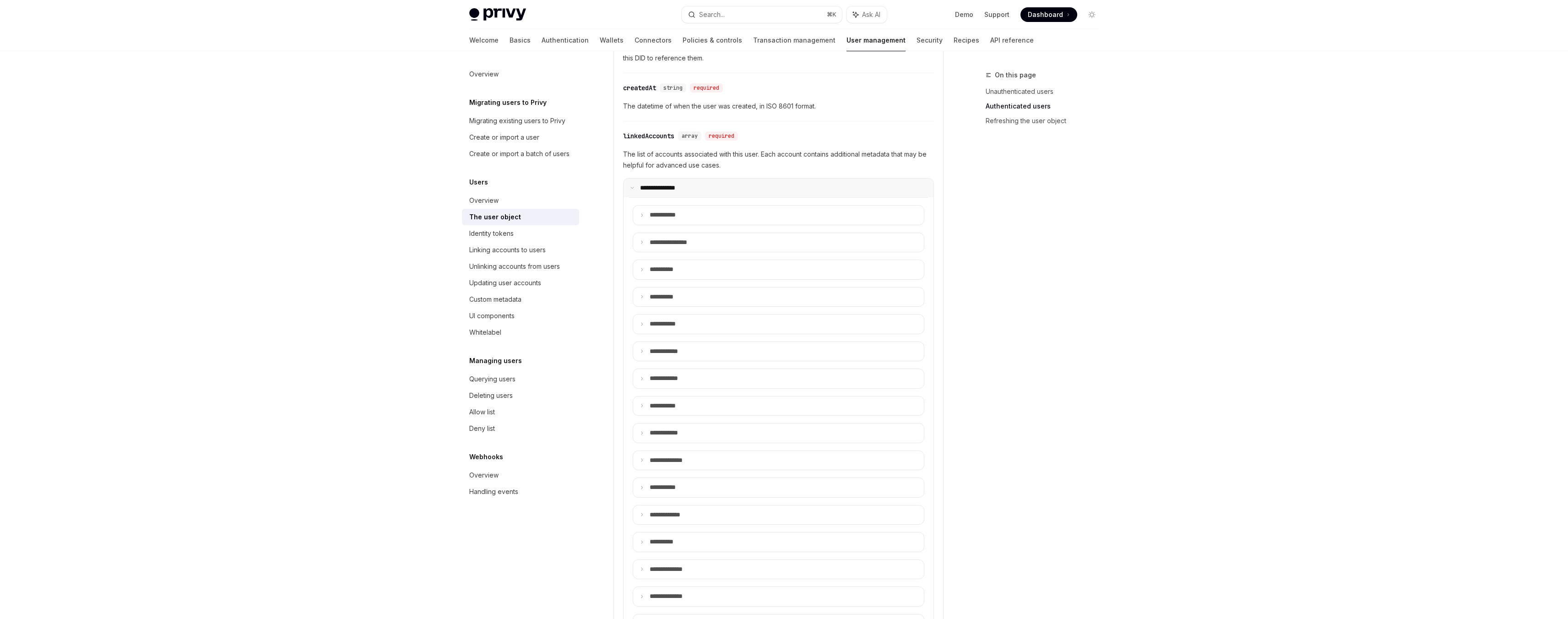
click at [633, 188] on icon at bounding box center [632, 187] width 4 height 4
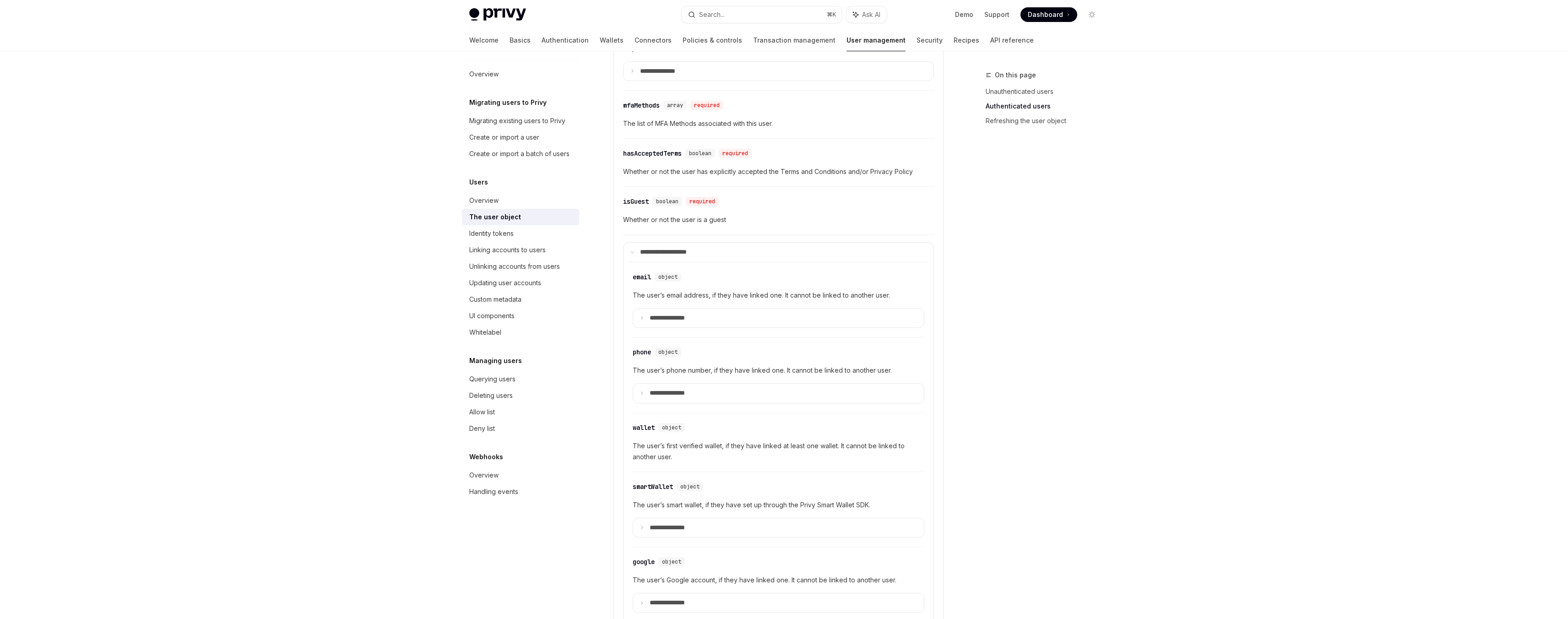
scroll to position [494, 0]
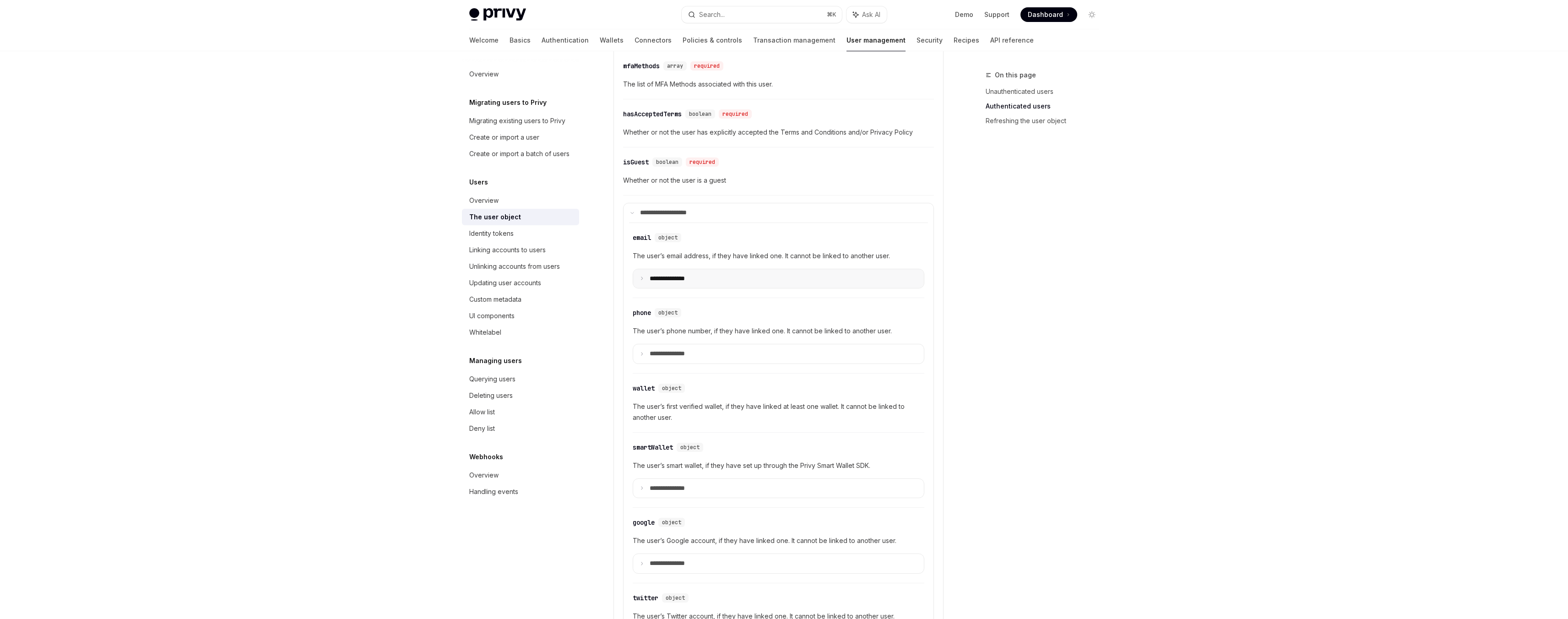
click at [642, 279] on icon at bounding box center [641, 278] width 4 height 4
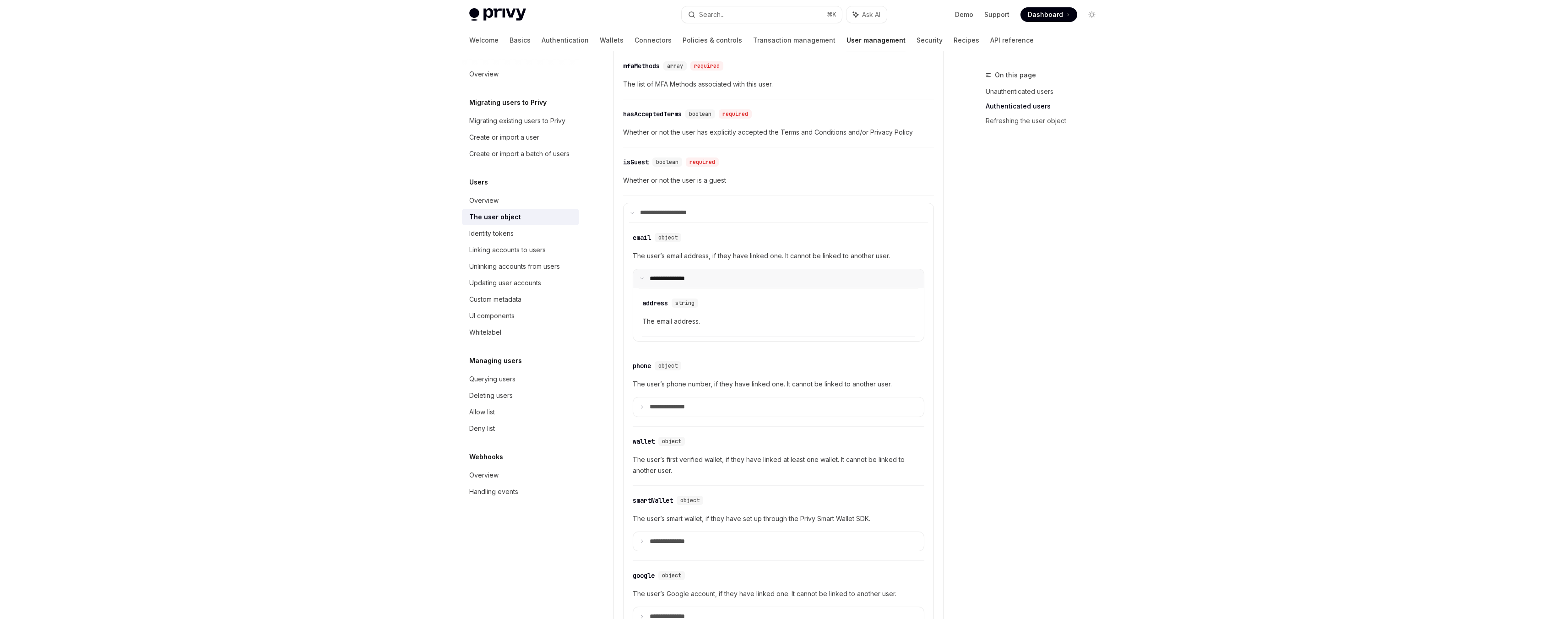
click at [642, 279] on icon at bounding box center [641, 278] width 4 height 4
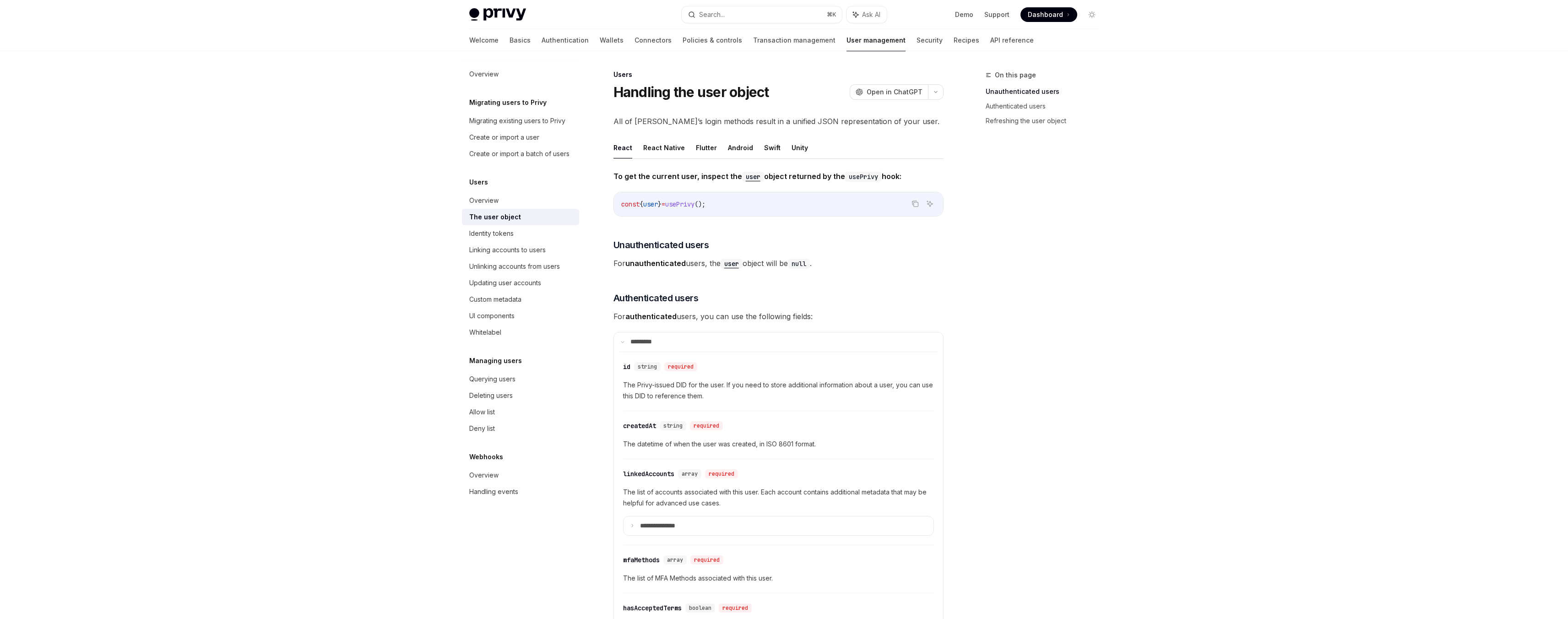
scroll to position [0, 0]
type textarea "*"
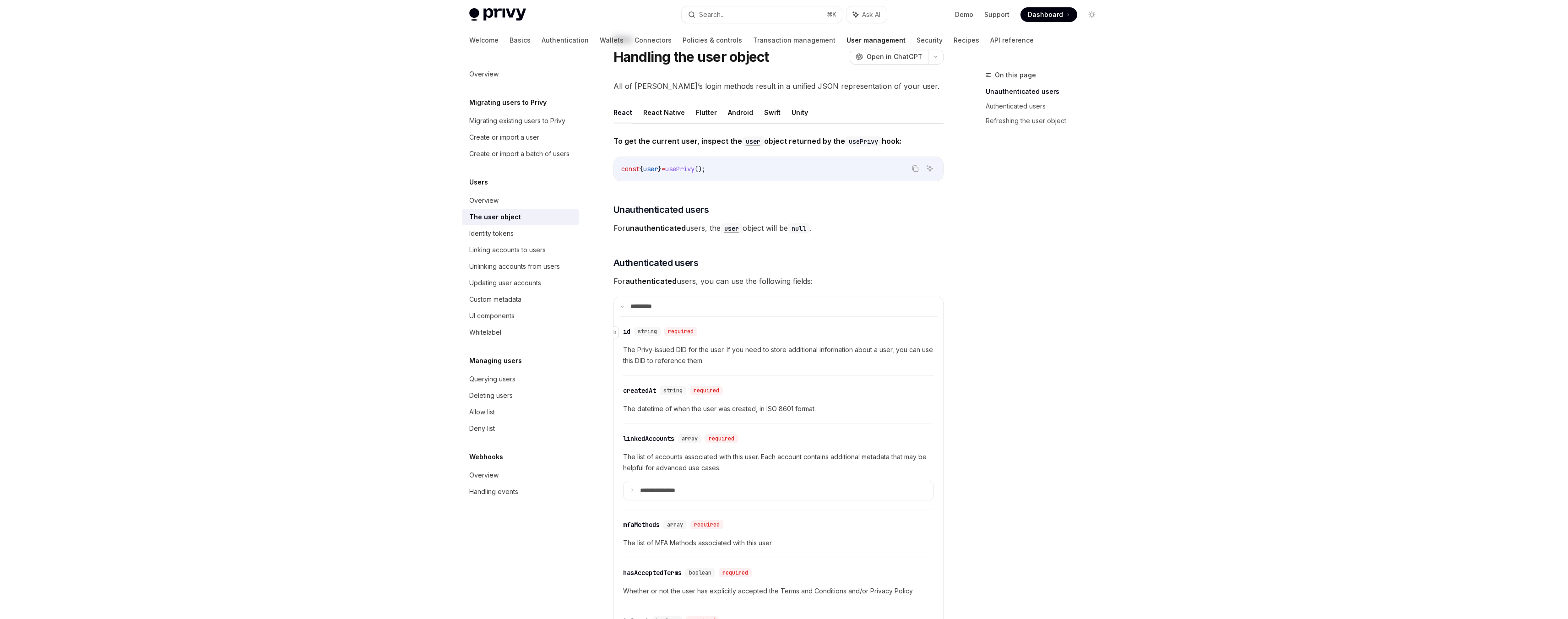
scroll to position [55, 0]
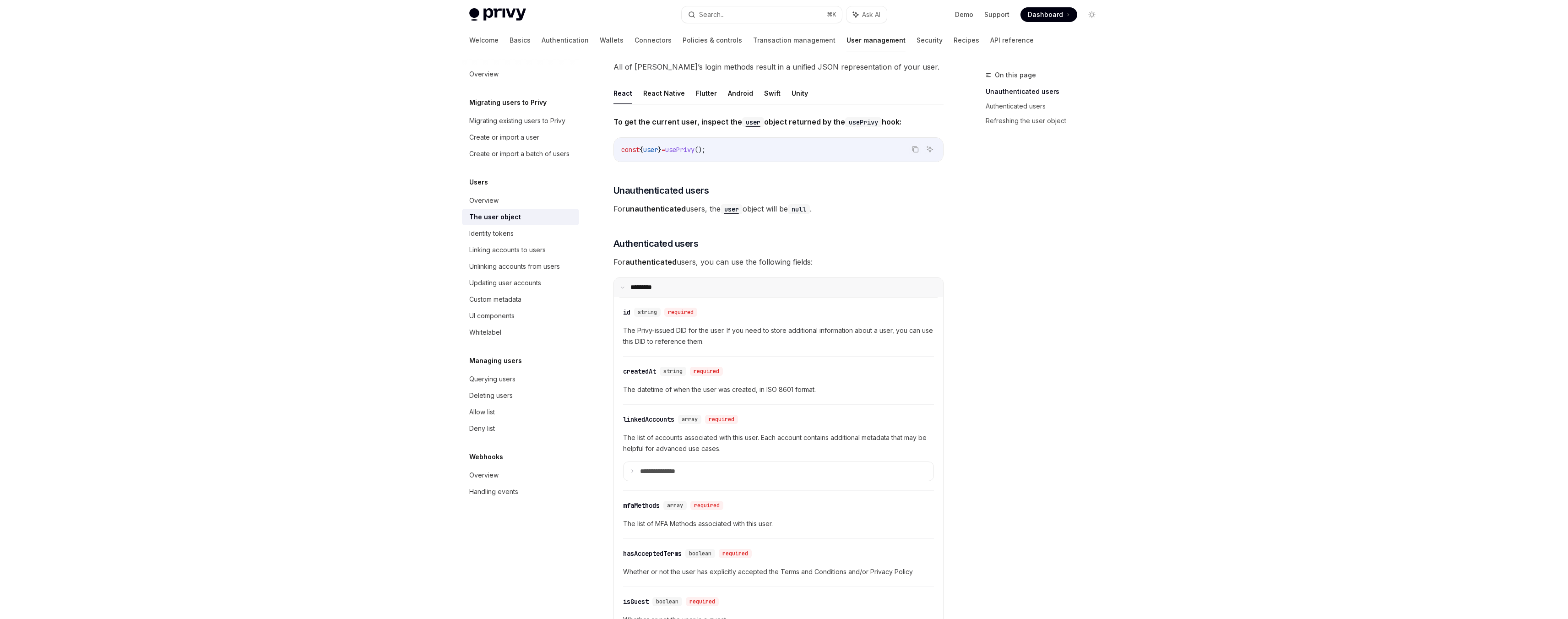
click at [624, 289] on summary "**** ****" at bounding box center [779, 287] width 329 height 19
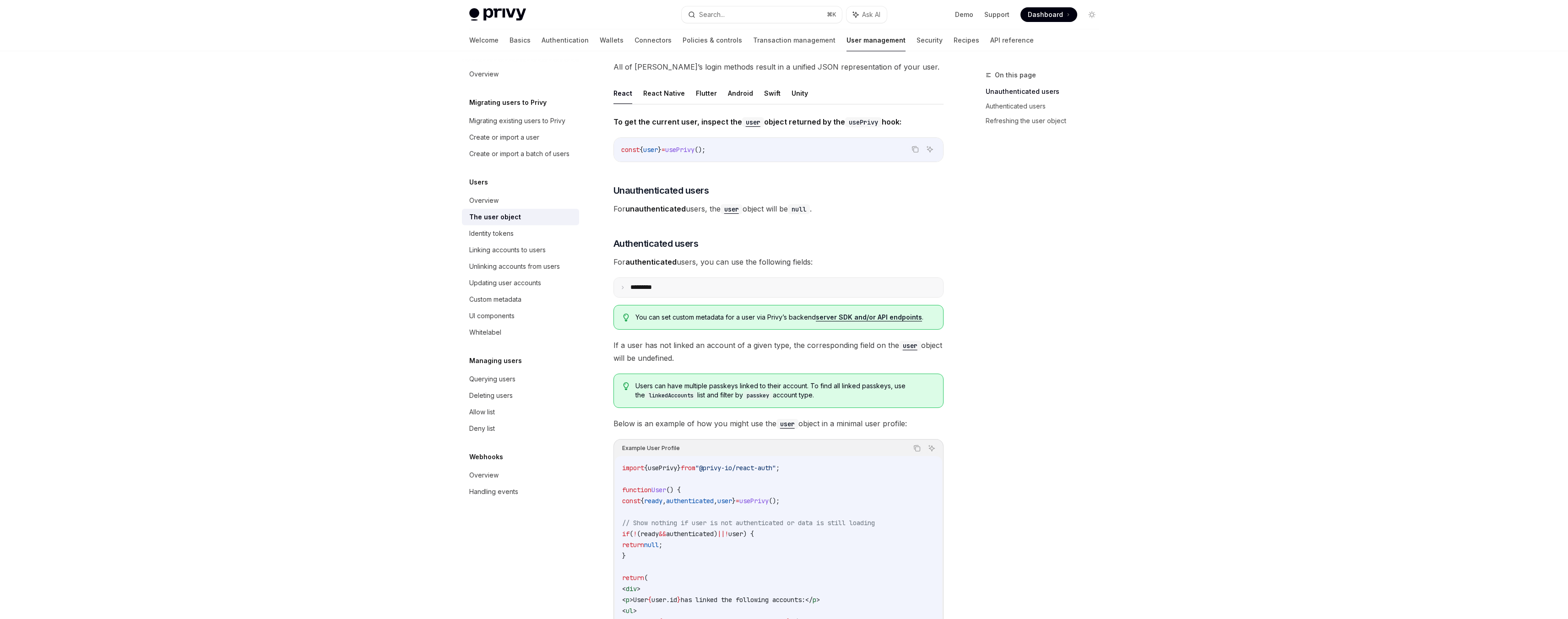
click at [623, 287] on icon at bounding box center [622, 287] width 4 height 4
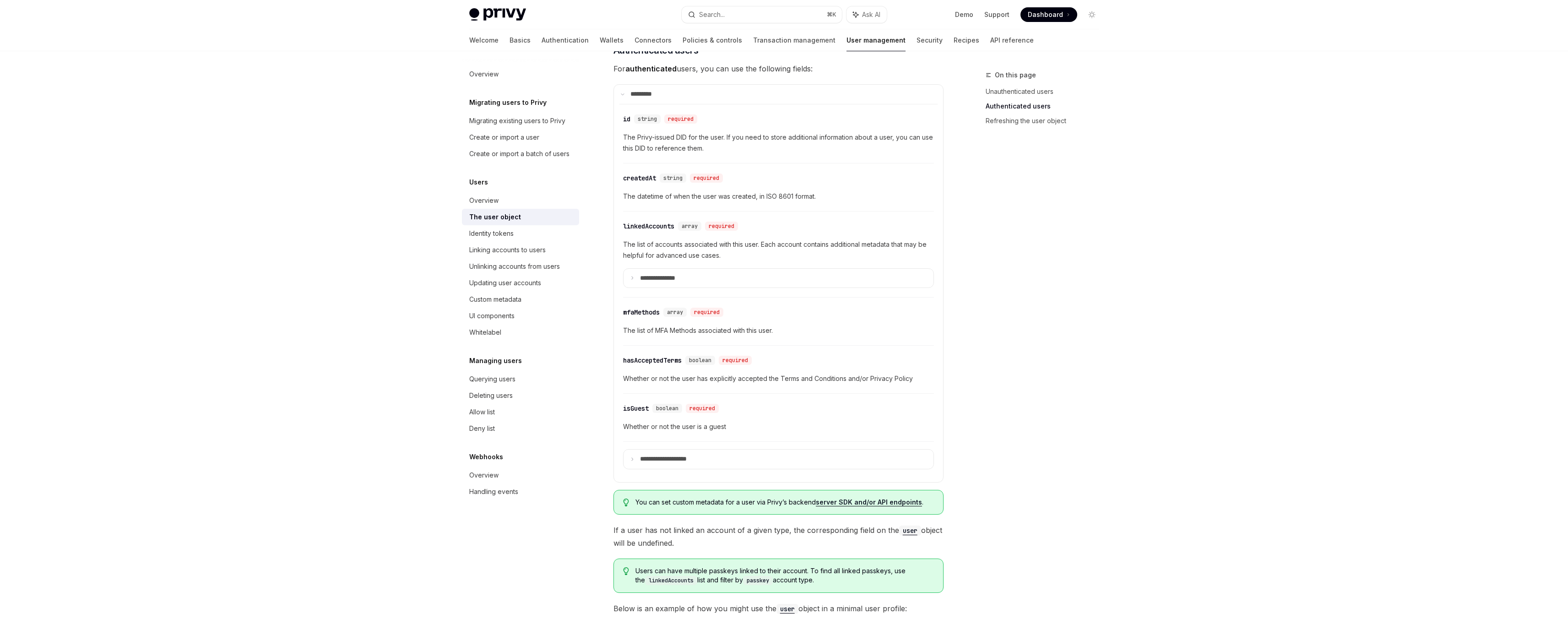
scroll to position [274, 0]
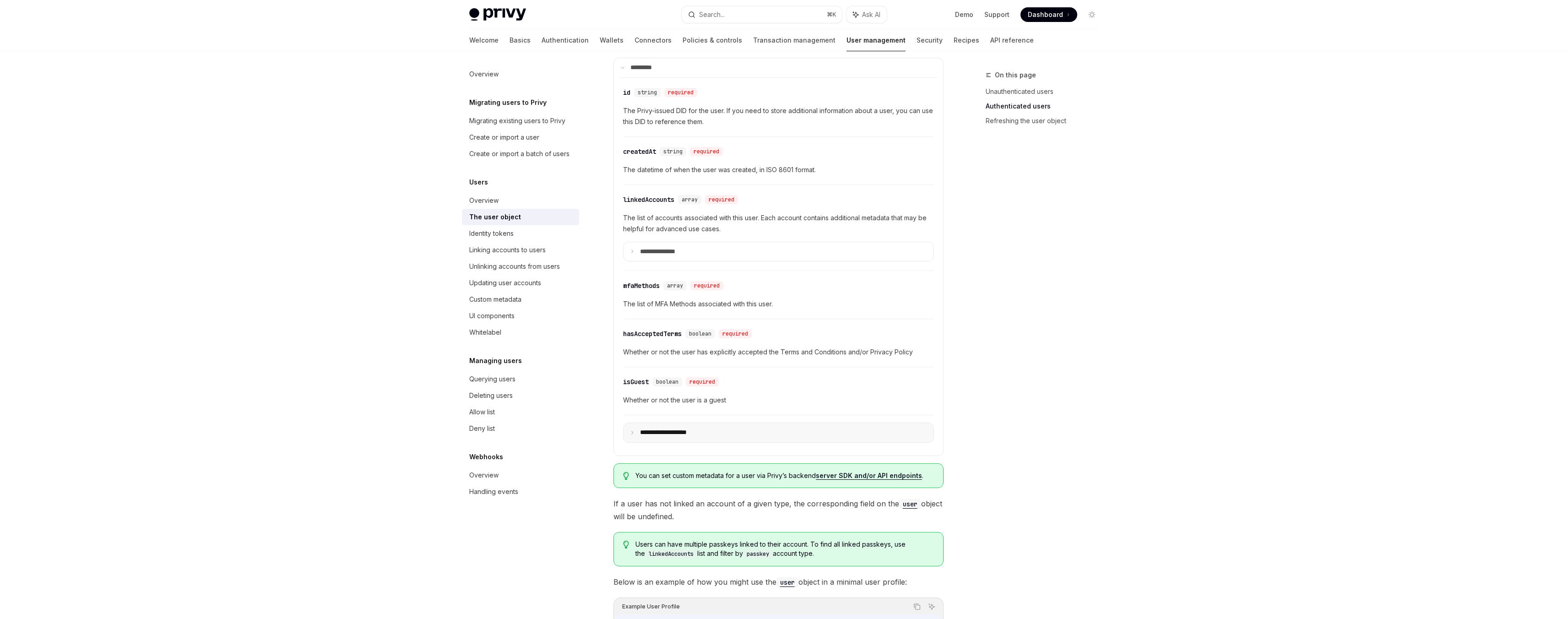
click at [630, 436] on summary "**********" at bounding box center [778, 432] width 310 height 19
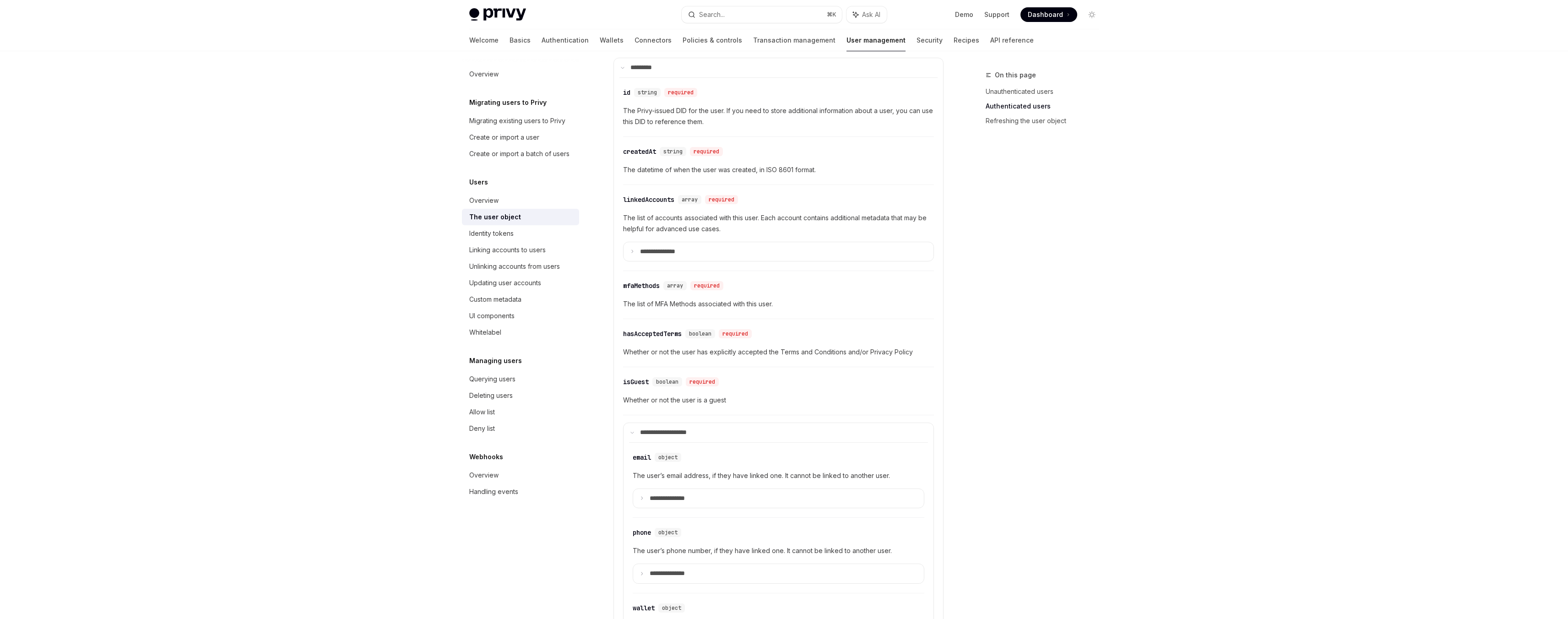
scroll to position [438, 0]
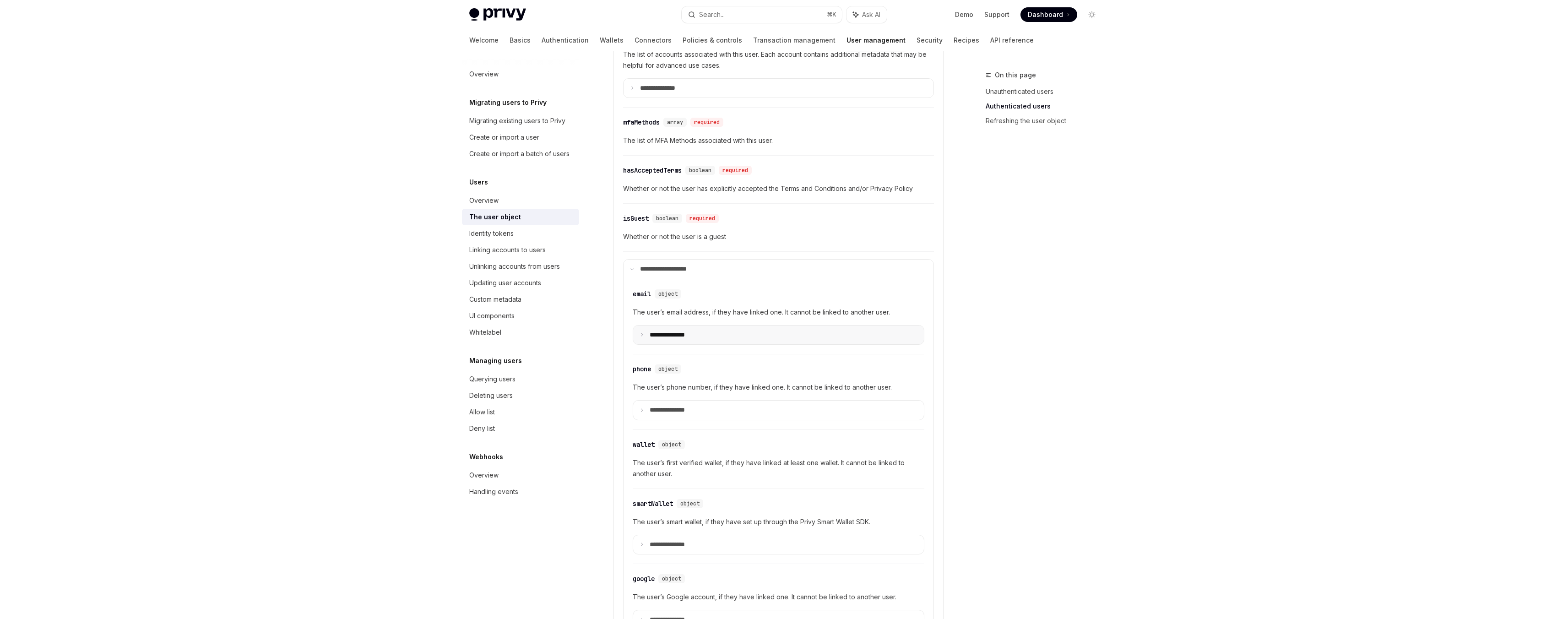
click at [669, 336] on p "**********" at bounding box center [674, 336] width 49 height 8
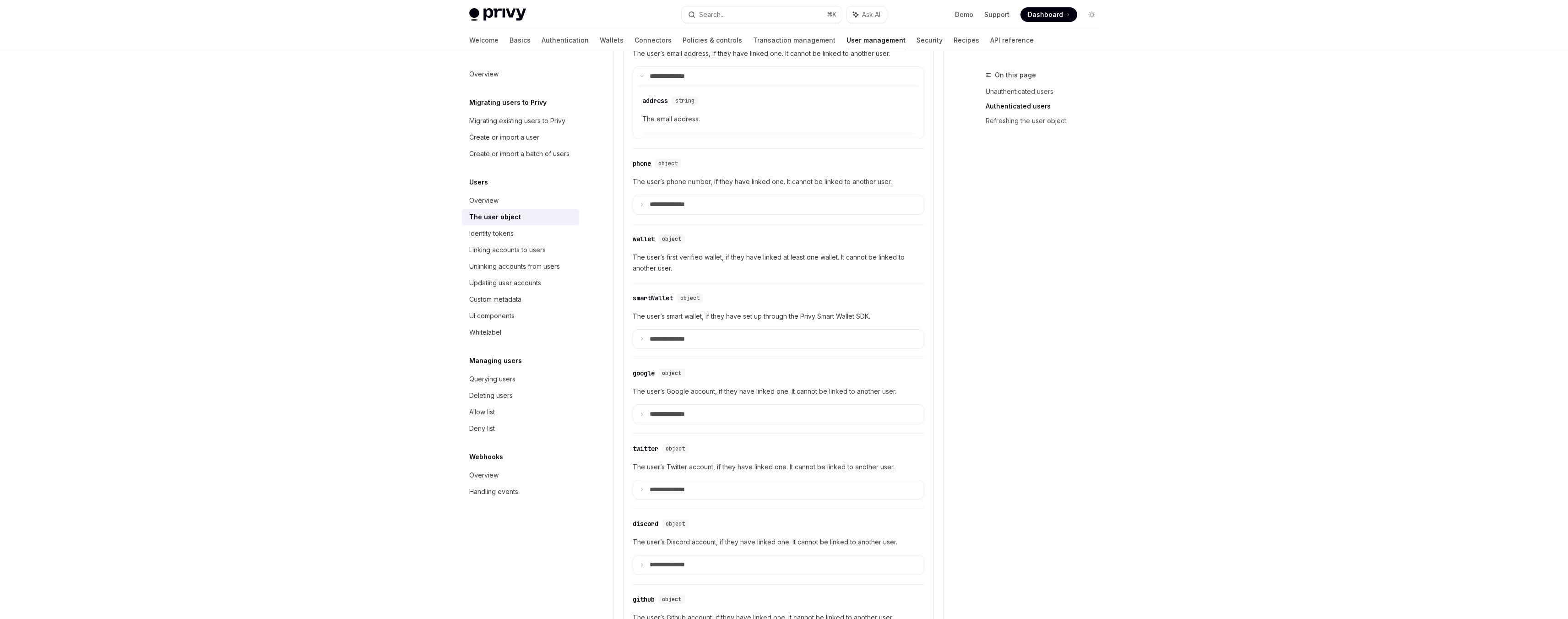
scroll to position [700, 0]
type textarea "*"
